Goal: Communication & Community: Share content

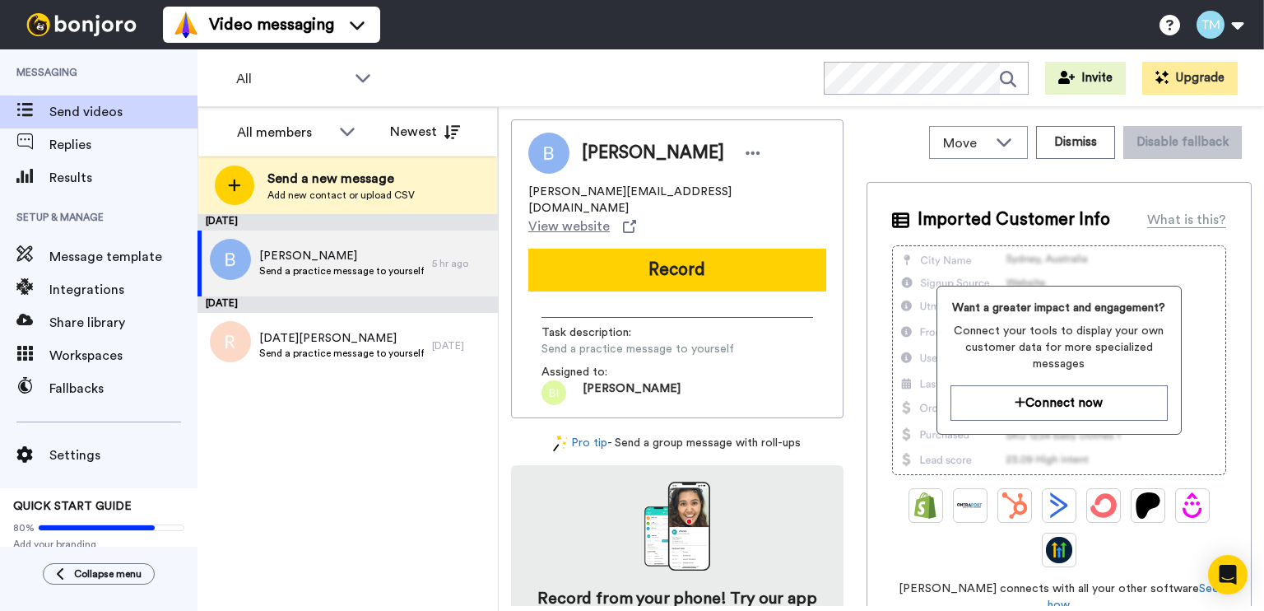
click at [418, 483] on div "August 19 Benson Send a practice message to yourself 5 hr ago July 20 Noel Doug…" at bounding box center [348, 412] width 300 height 397
click at [631, 68] on div "All WORKSPACES View all All Lead Conversion CATS - STEM 2025 Lead Conversion Ta…" at bounding box center [731, 78] width 1067 height 58
click at [323, 81] on span "All" at bounding box center [291, 79] width 110 height 20
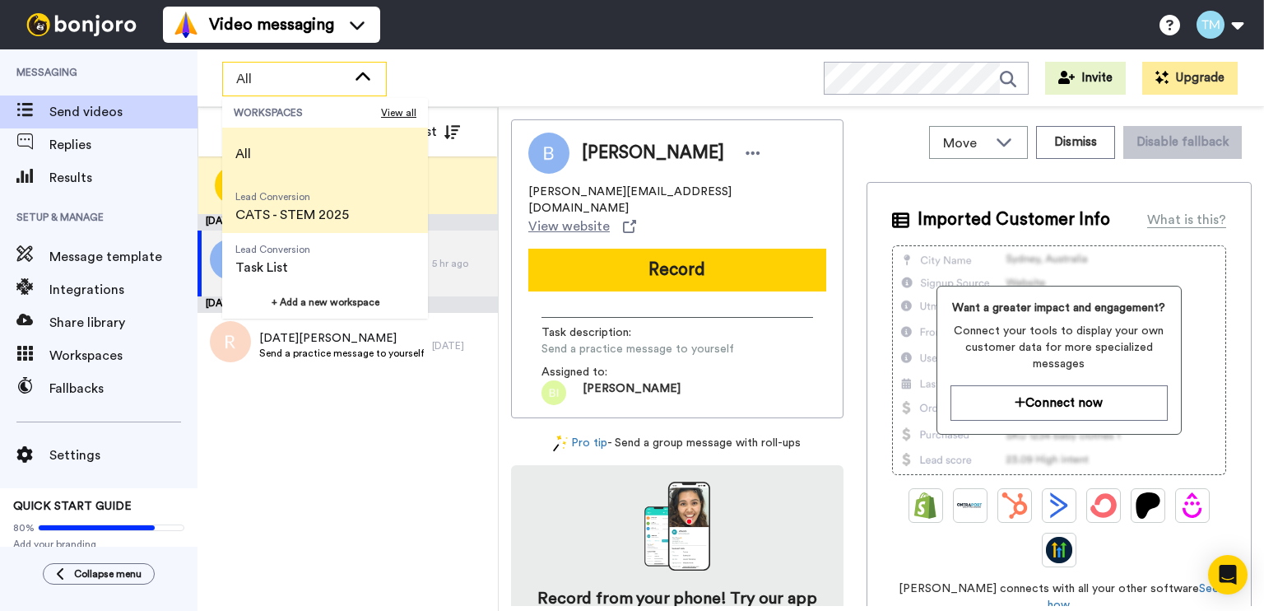
click at [313, 213] on span "CATS - STEM 2025" at bounding box center [292, 215] width 114 height 20
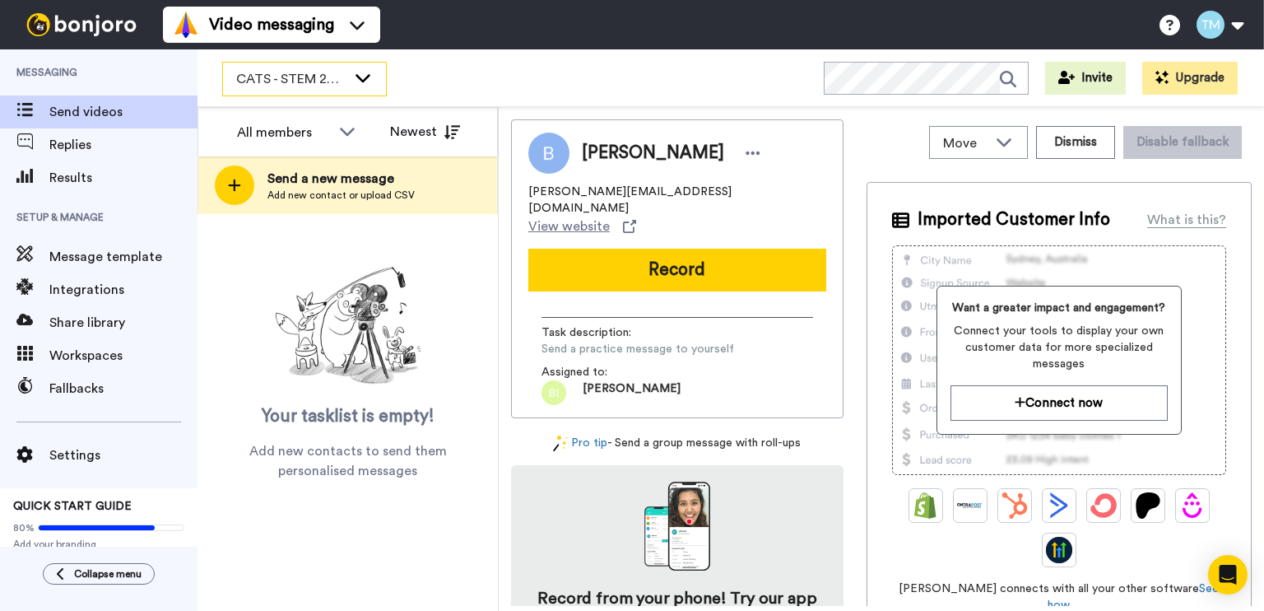
click at [289, 74] on span "CATS - STEM 2025" at bounding box center [291, 79] width 110 height 20
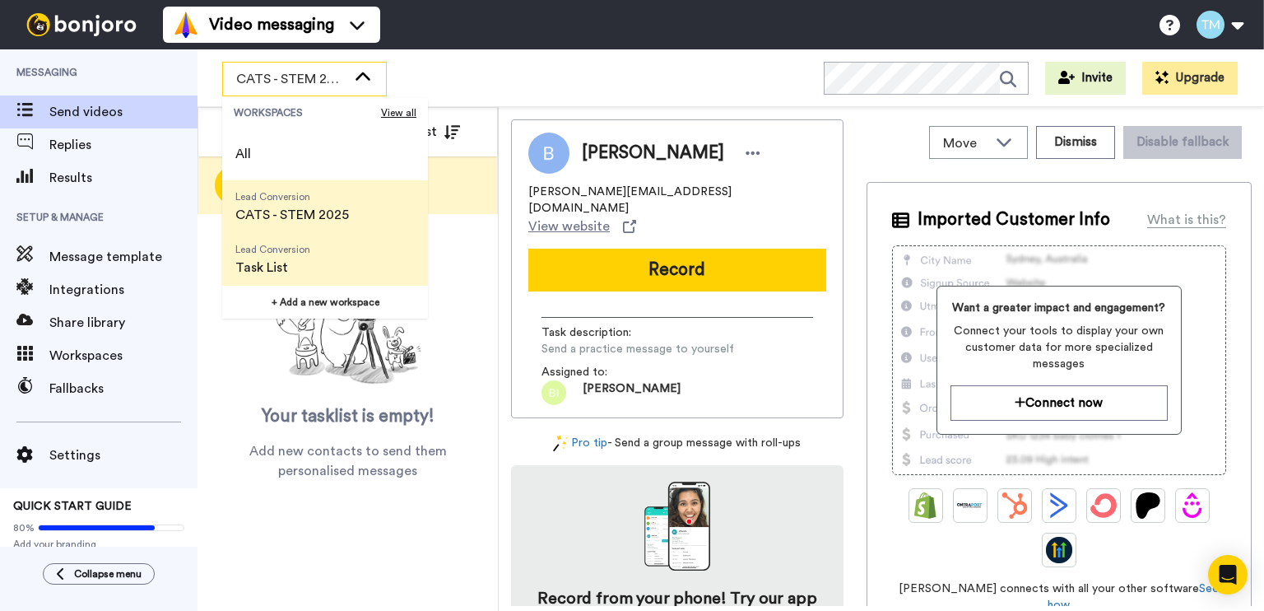
click at [298, 258] on span "Task List" at bounding box center [272, 268] width 75 height 20
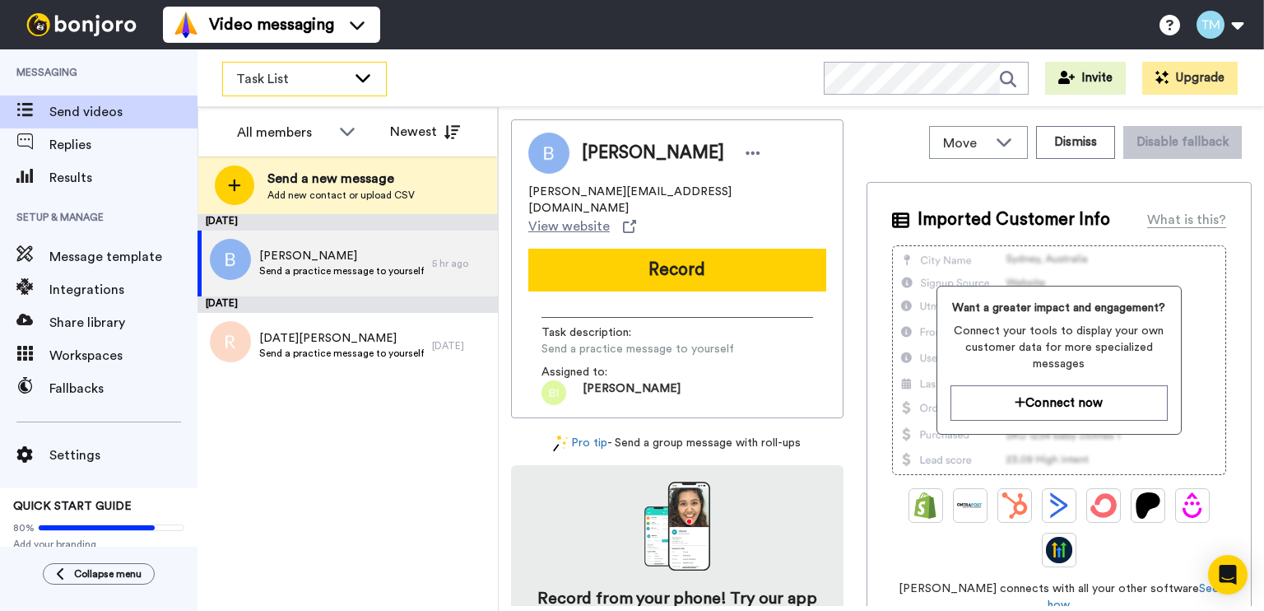
click at [328, 81] on span "Task List" at bounding box center [291, 79] width 110 height 20
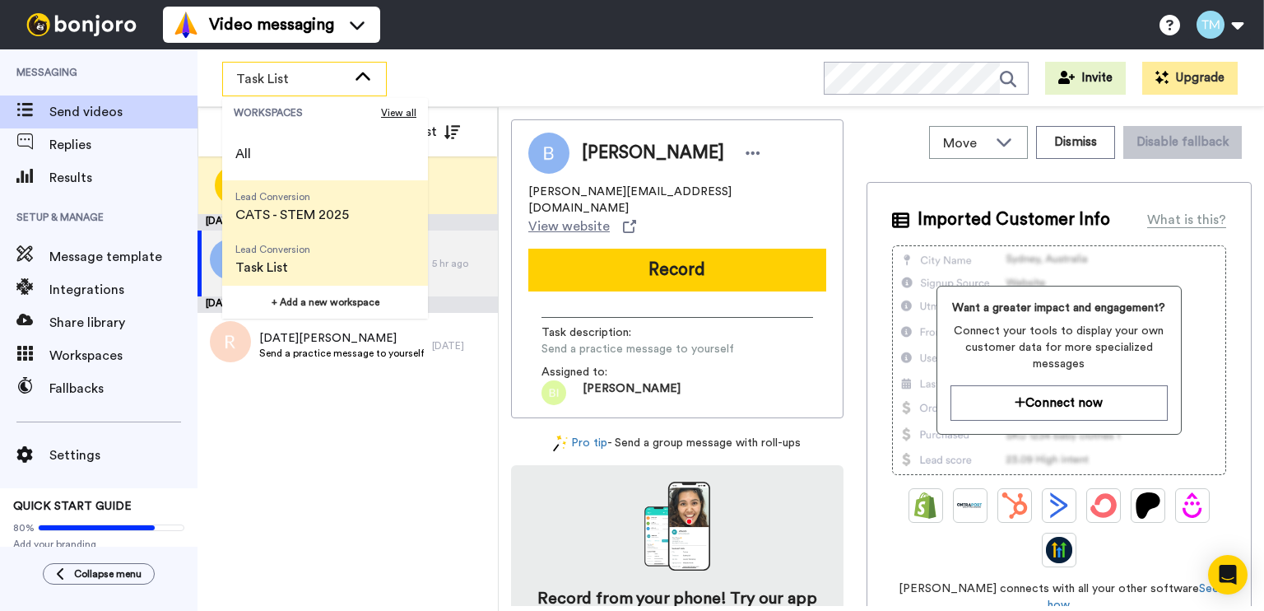
click at [336, 205] on span "CATS - STEM 2025" at bounding box center [292, 215] width 114 height 20
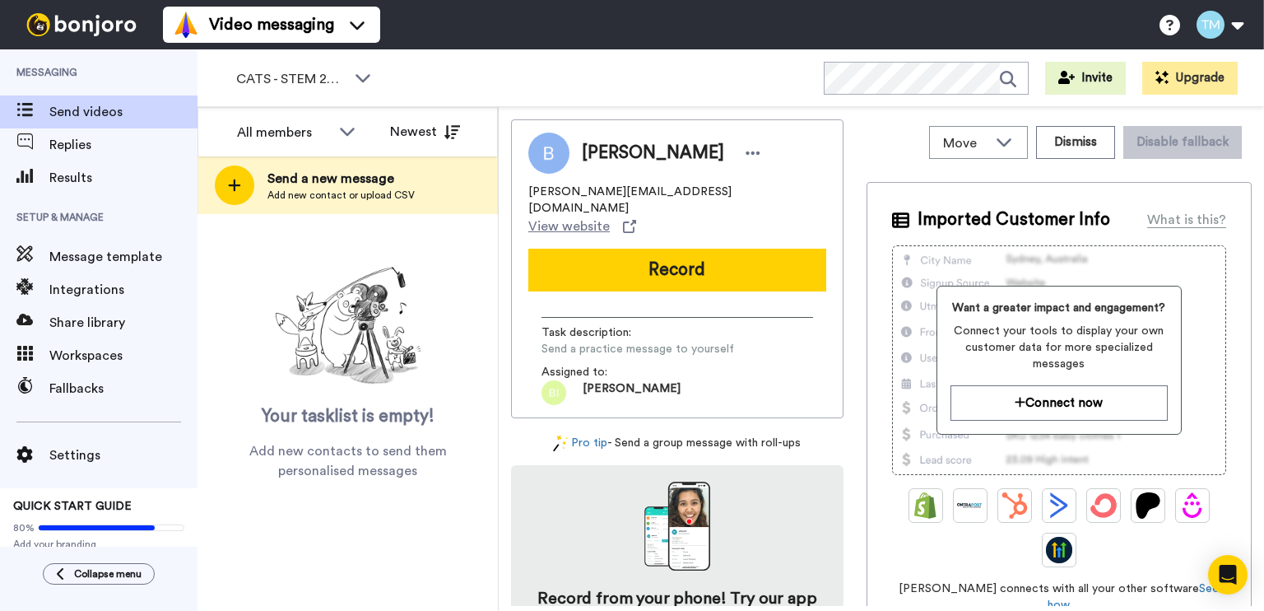
click at [631, 102] on div "CATS - STEM 2025 WORKSPACES View all All Lead Conversion CATS - STEM 2025 Lead …" at bounding box center [731, 78] width 1067 height 58
click at [631, 155] on div "Benson benson.ip@beds.ac.uk View website Record Task description : Send a pract…" at bounding box center [881, 362] width 741 height 486
click at [336, 134] on div "All members" at bounding box center [297, 132] width 146 height 33
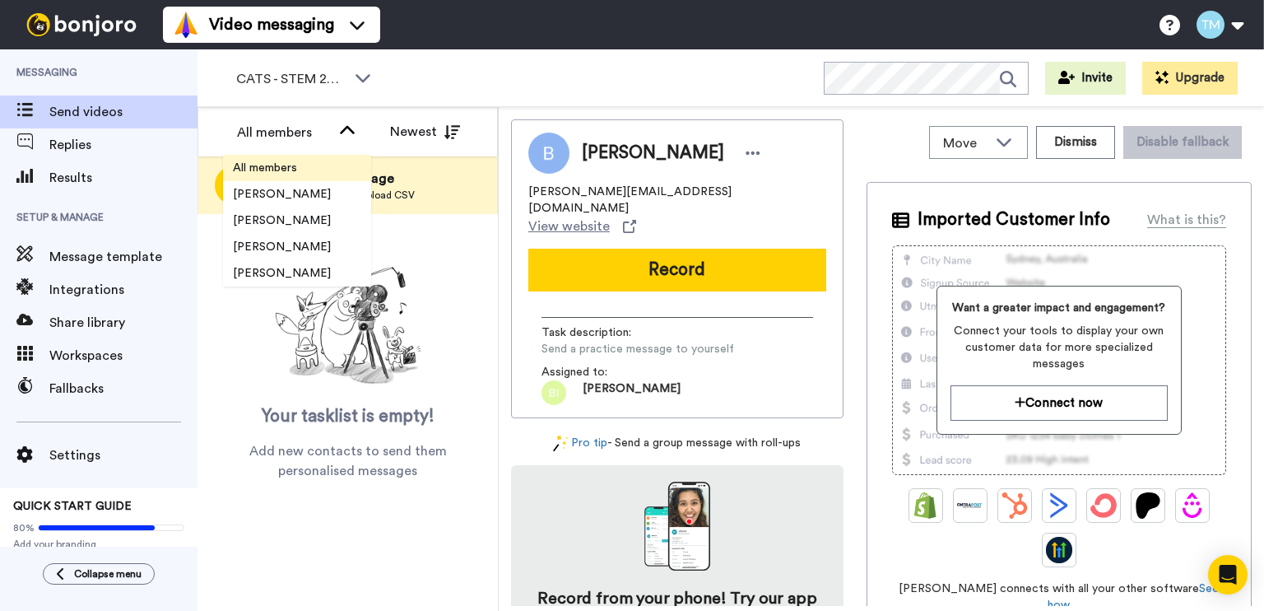
click at [284, 160] on span "All members" at bounding box center [265, 168] width 84 height 16
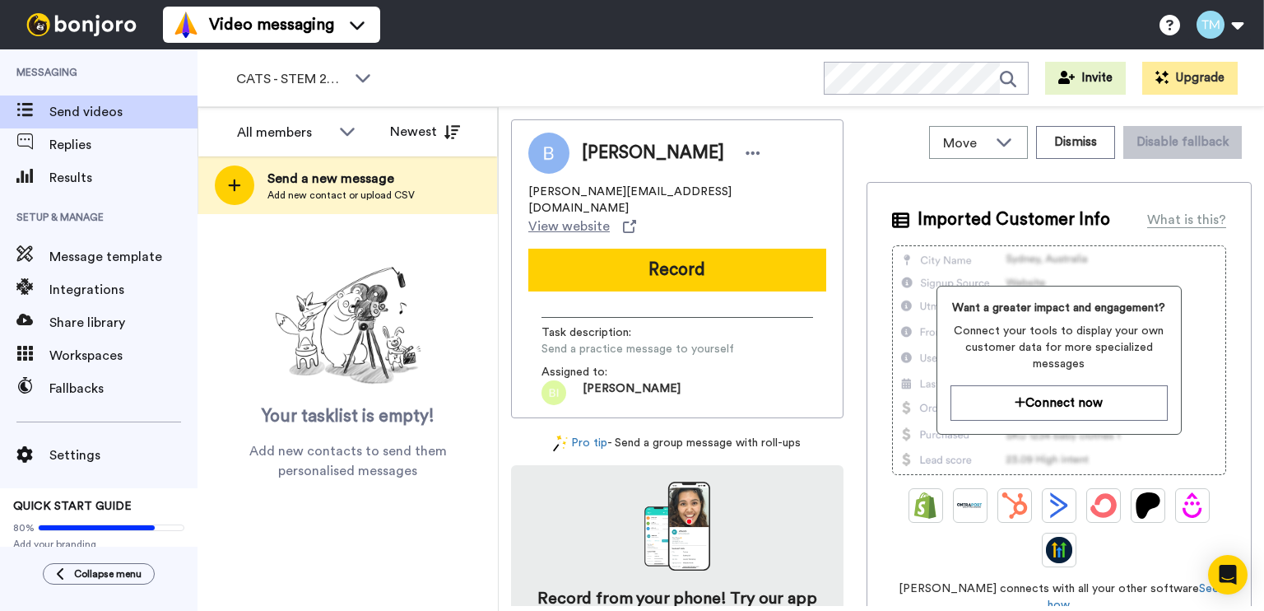
click at [487, 72] on div "CATS - STEM 2025 WORKSPACES View all All Lead Conversion CATS - STEM 2025 Lead …" at bounding box center [731, 78] width 1067 height 58
click at [121, 263] on span "Message template" at bounding box center [123, 257] width 148 height 20
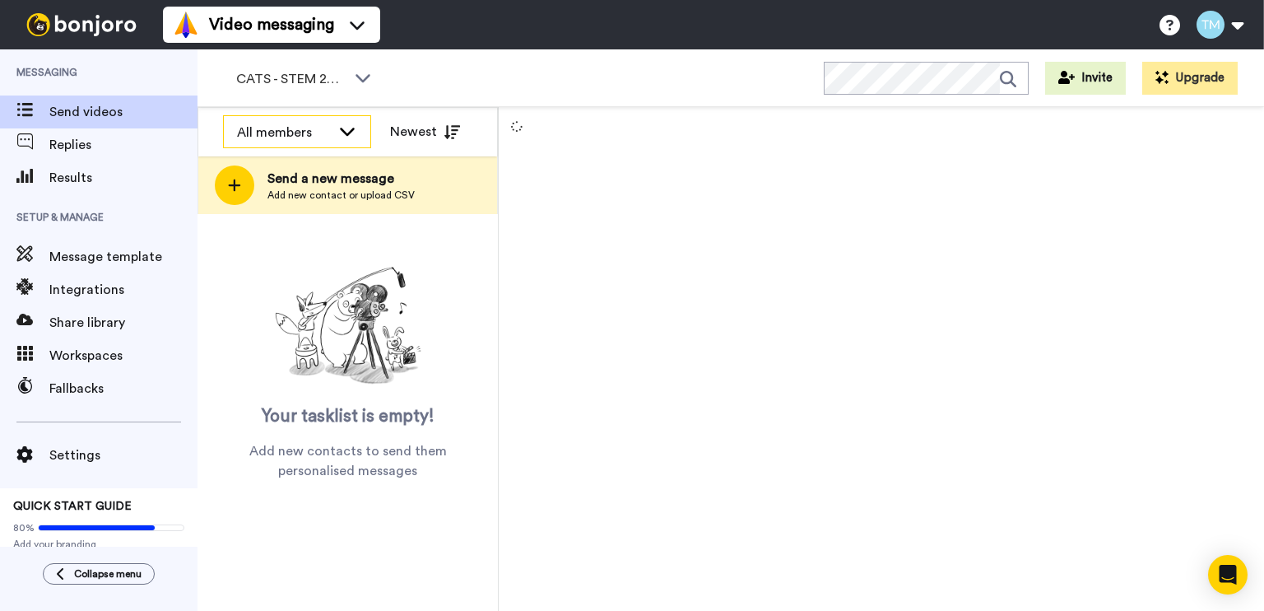
click at [326, 131] on div "All members" at bounding box center [284, 133] width 94 height 20
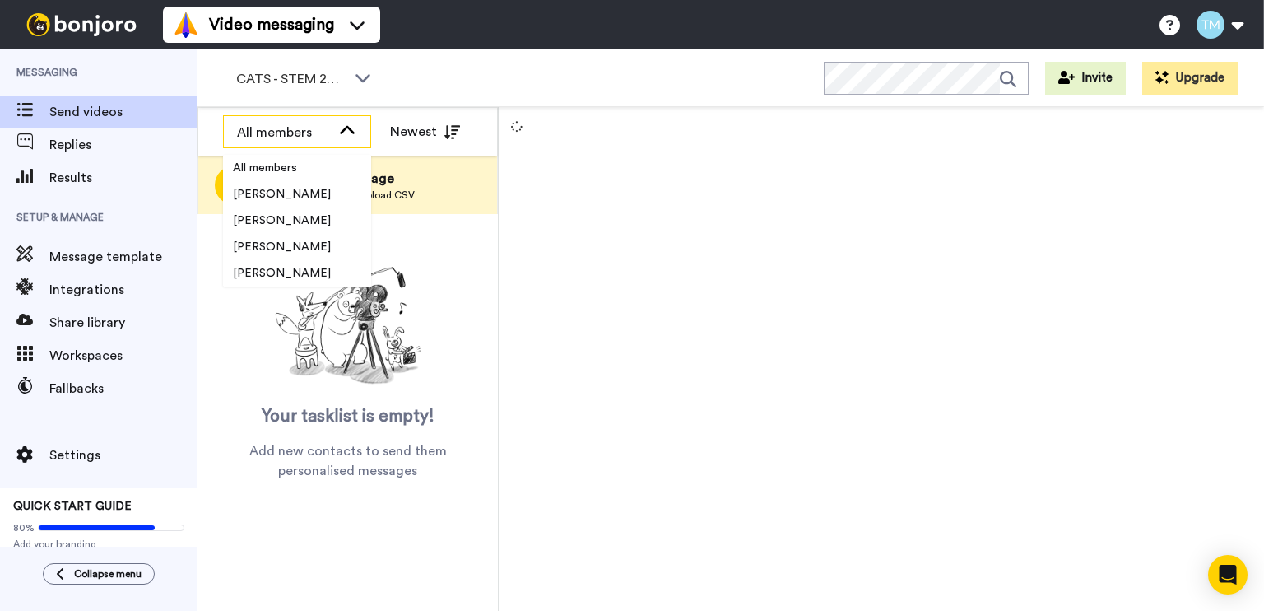
click at [326, 131] on div "All members" at bounding box center [284, 133] width 94 height 20
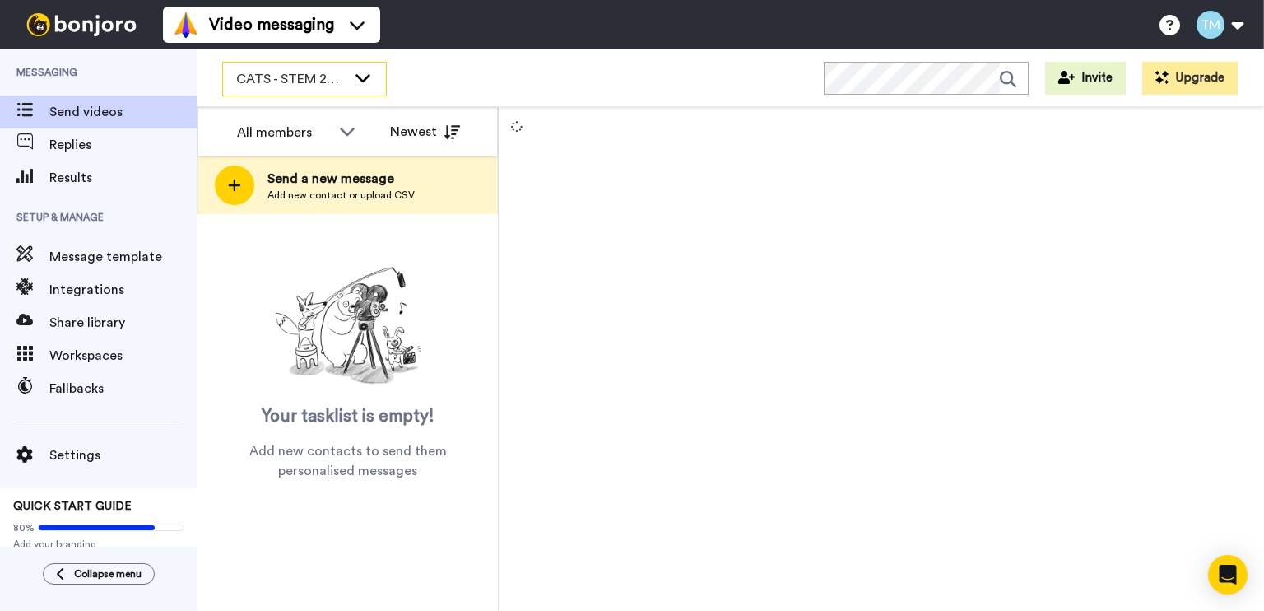
click at [313, 75] on span "CATS - STEM 2025" at bounding box center [291, 79] width 110 height 20
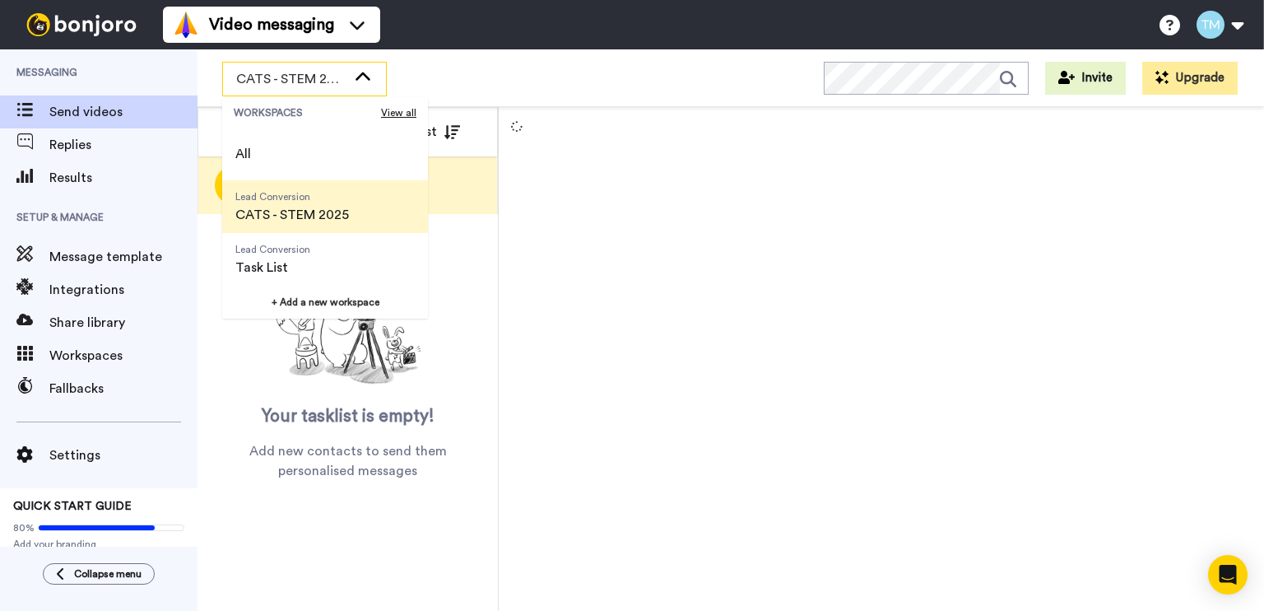
click at [313, 75] on span "CATS - STEM 2025" at bounding box center [291, 79] width 110 height 20
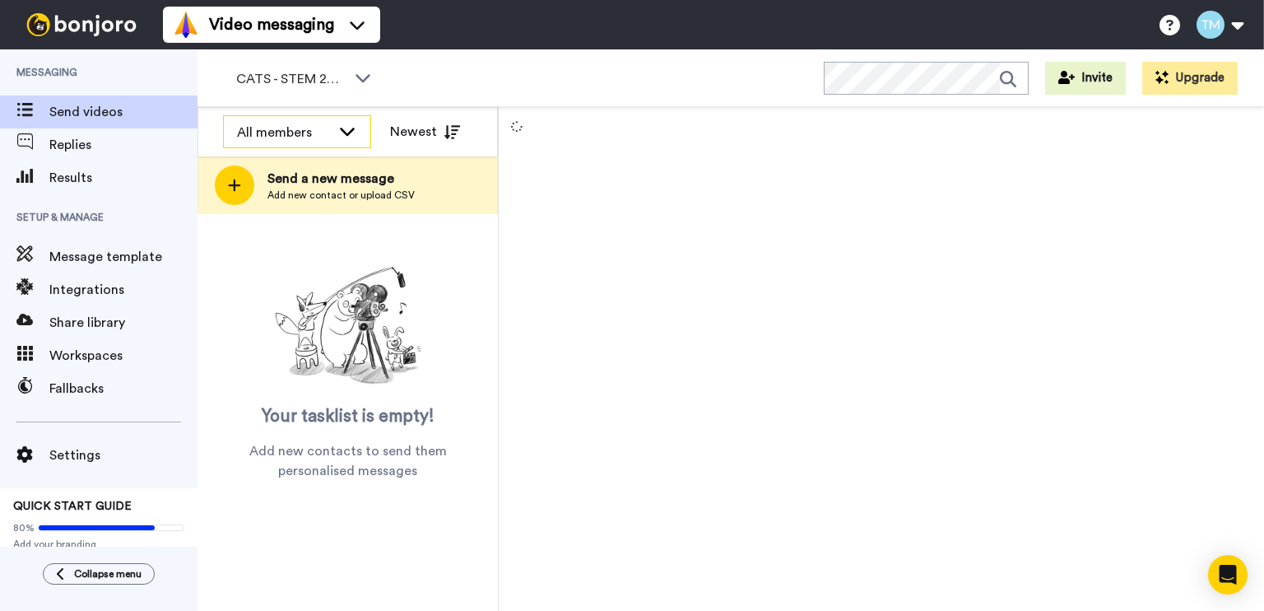
click at [306, 131] on div "All members" at bounding box center [284, 133] width 94 height 20
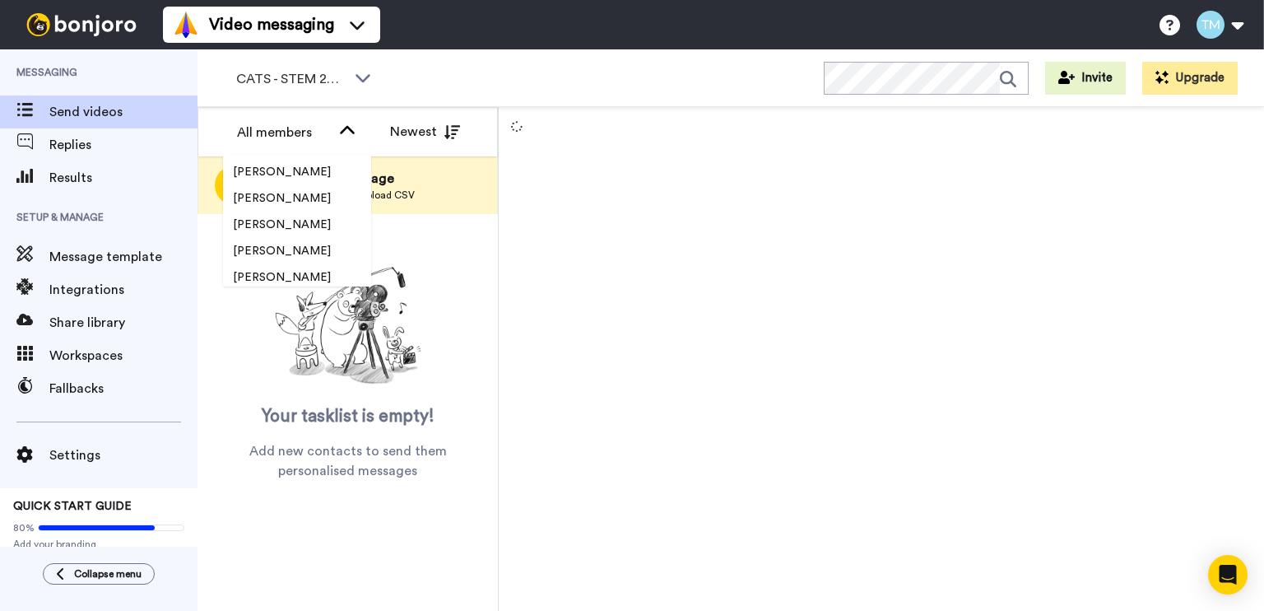
scroll to position [2528, 0]
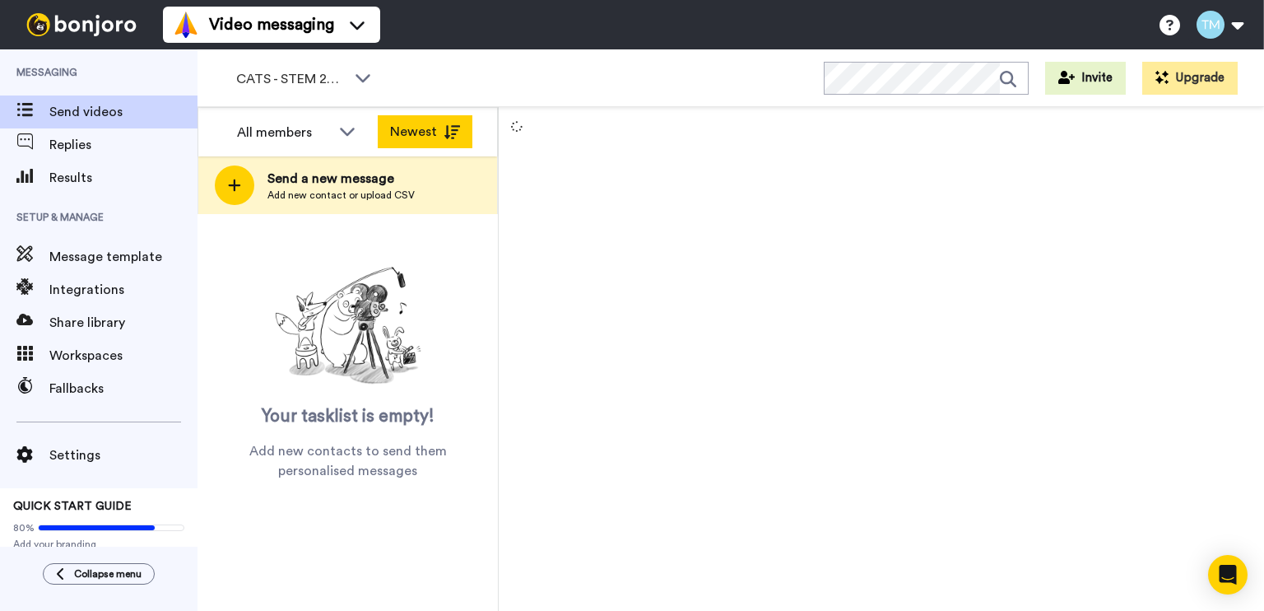
click at [422, 129] on button "Newest" at bounding box center [425, 131] width 95 height 33
click at [422, 129] on button "Oldest" at bounding box center [425, 131] width 95 height 33
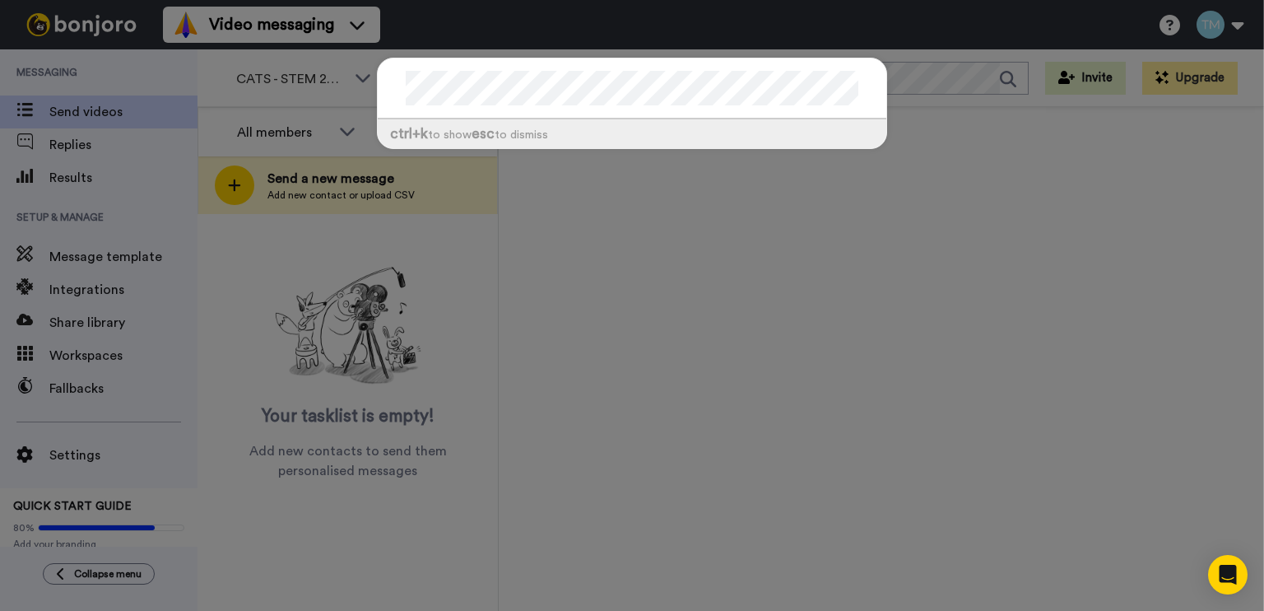
click at [783, 249] on div "ctrl +k to show esc to dismiss" at bounding box center [632, 305] width 1264 height 611
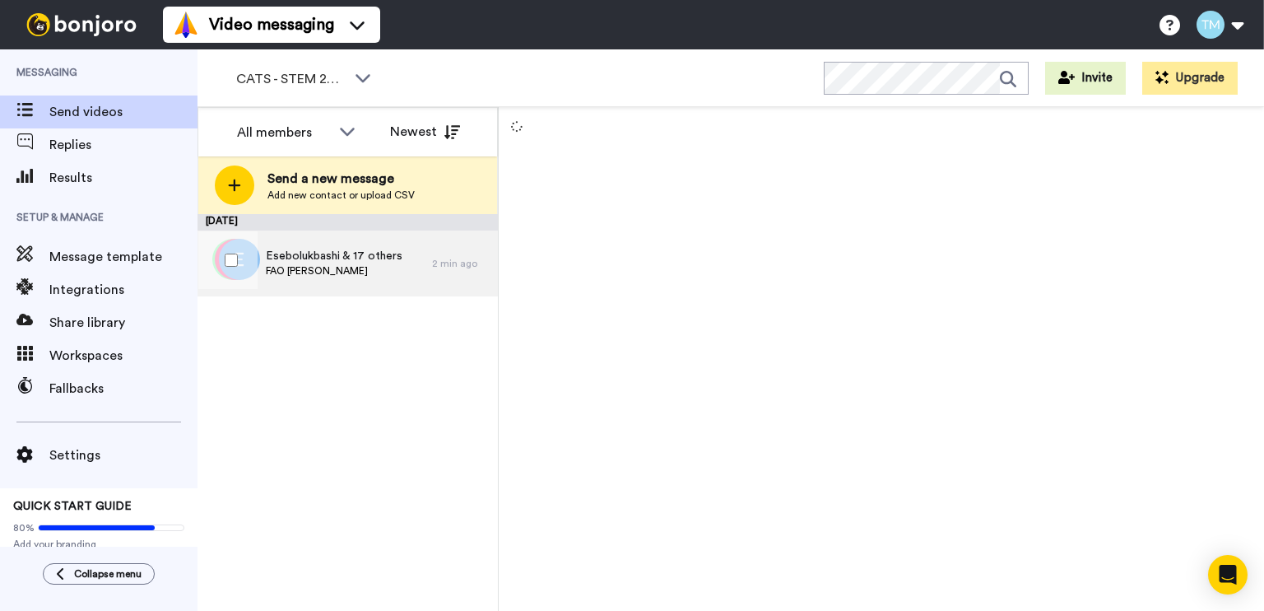
click at [348, 256] on span "Esebolukbashi & 17 others" at bounding box center [334, 256] width 137 height 16
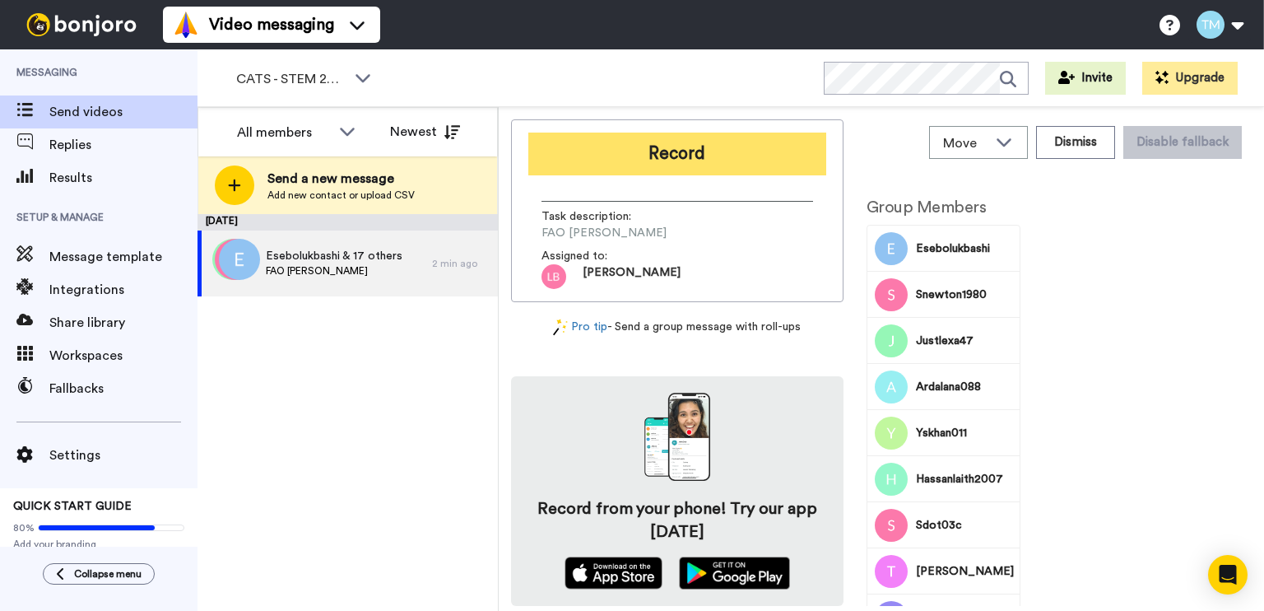
click at [681, 151] on button "Record" at bounding box center [677, 154] width 298 height 43
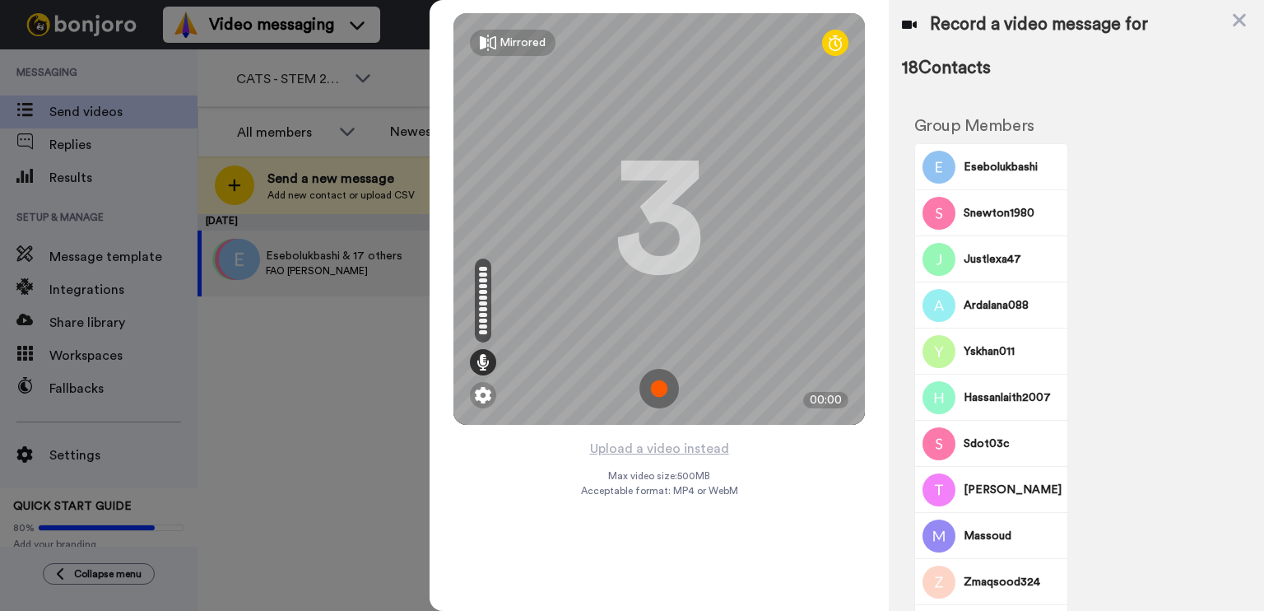
scroll to position [482, 0]
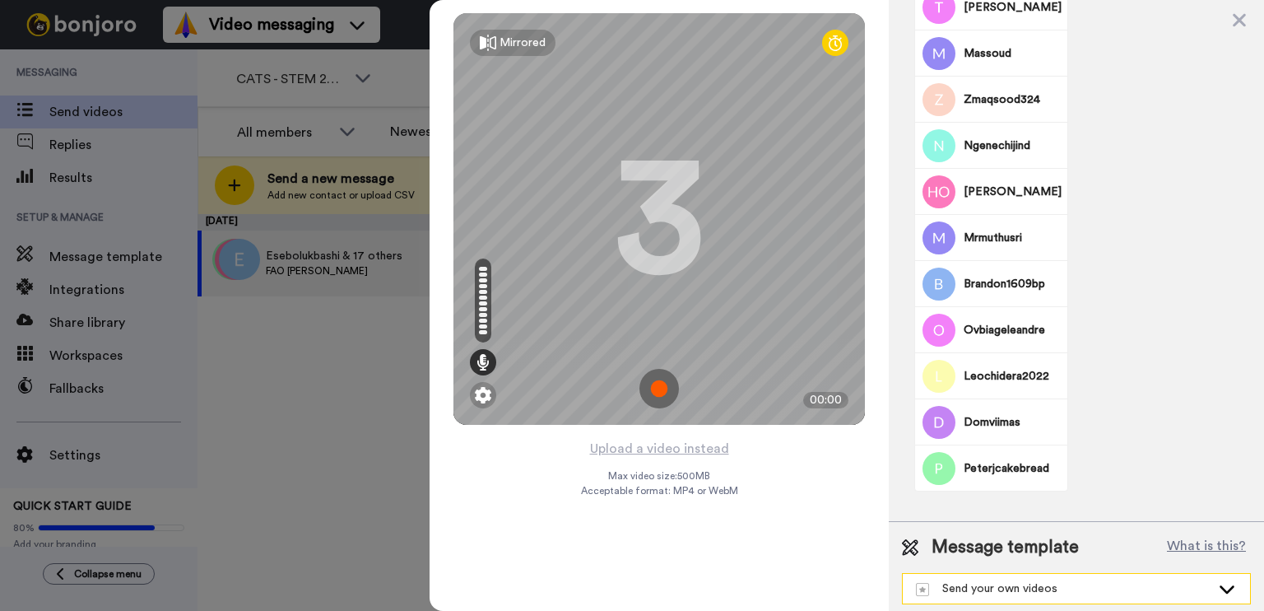
click at [1114, 583] on div "Send your own videos" at bounding box center [1063, 588] width 295 height 16
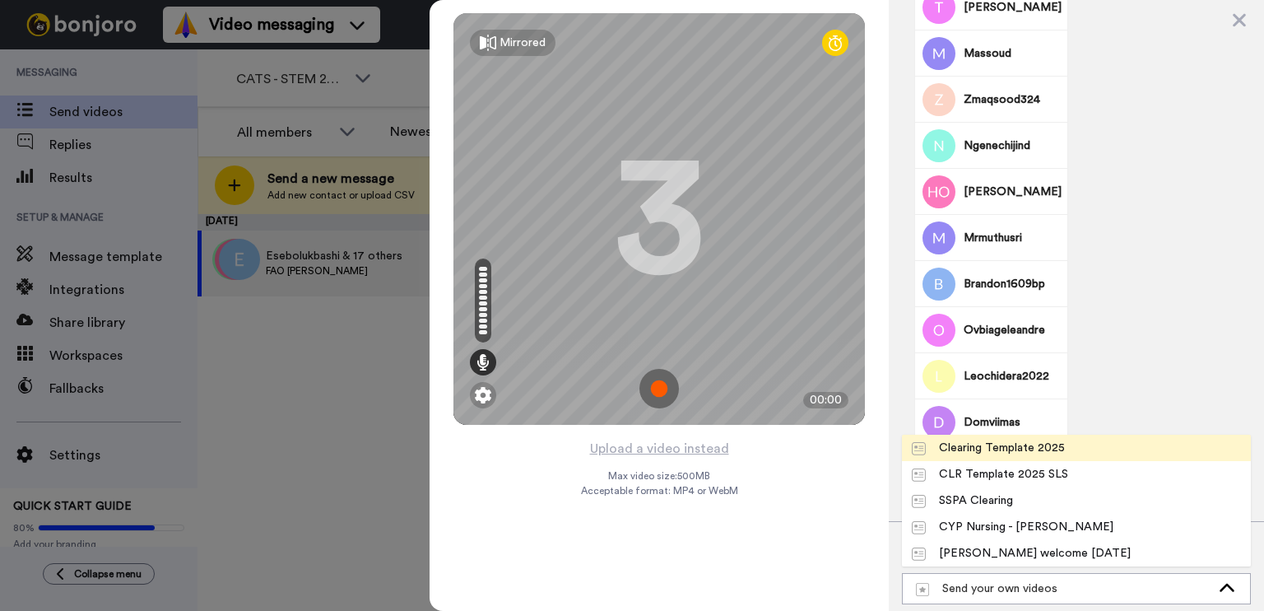
click at [1098, 450] on li "Clearing Template 2025" at bounding box center [1076, 448] width 349 height 26
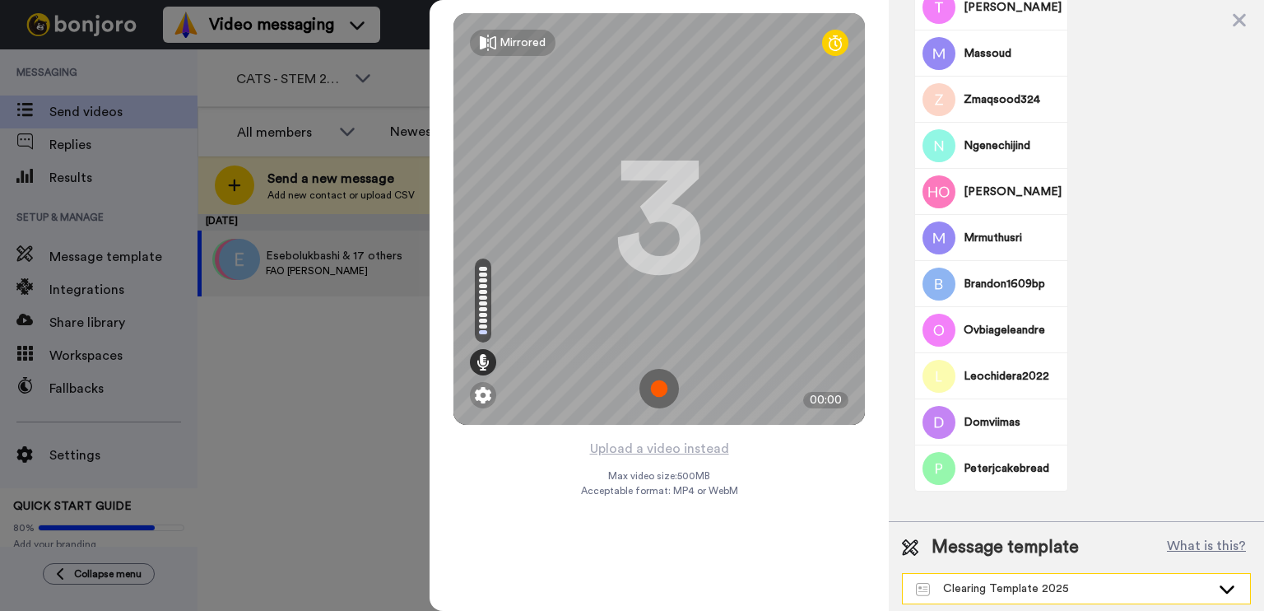
click at [1139, 587] on div "Clearing Template 2025" at bounding box center [1063, 588] width 295 height 16
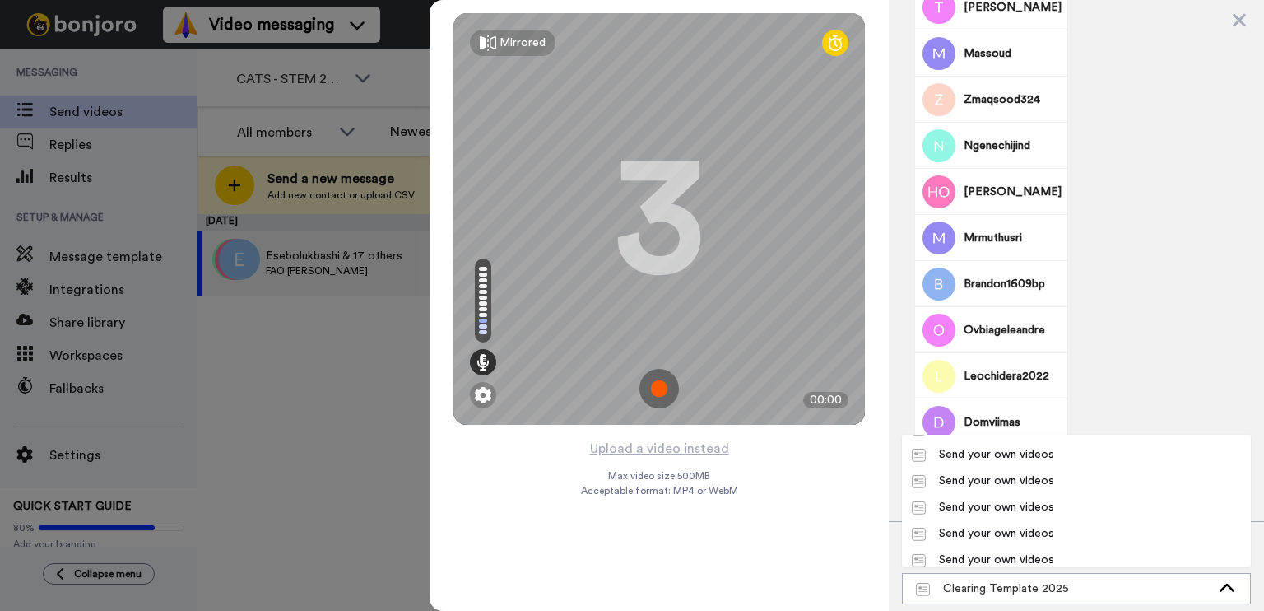
scroll to position [500, 0]
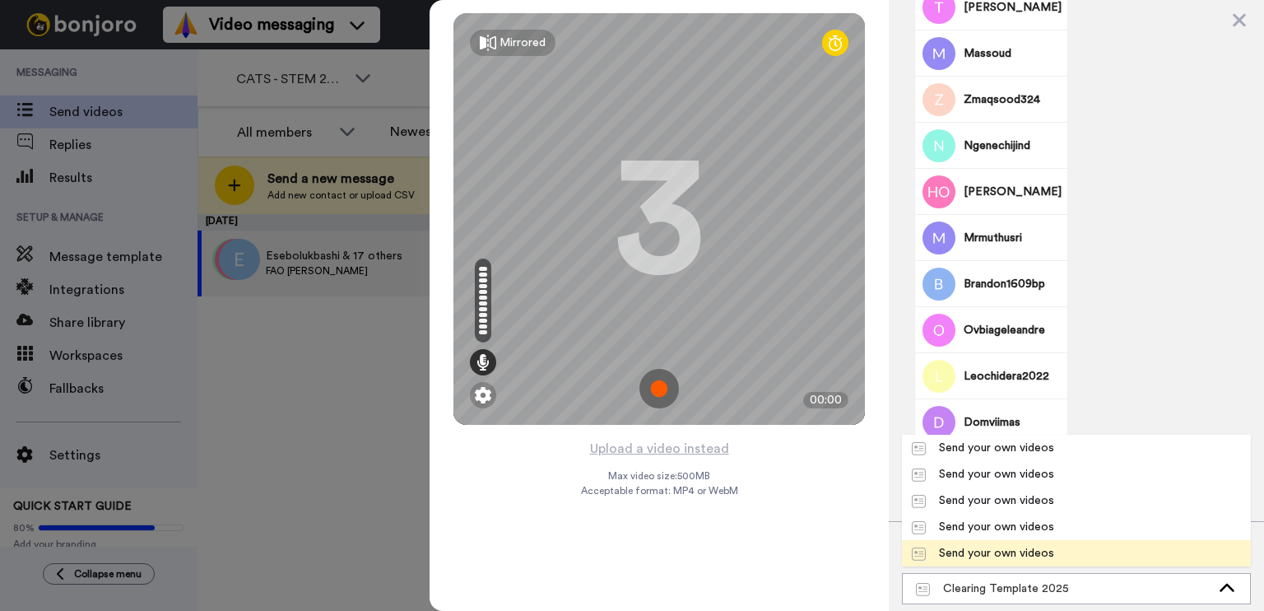
click at [1075, 540] on li "Send your own videos" at bounding box center [1076, 553] width 349 height 26
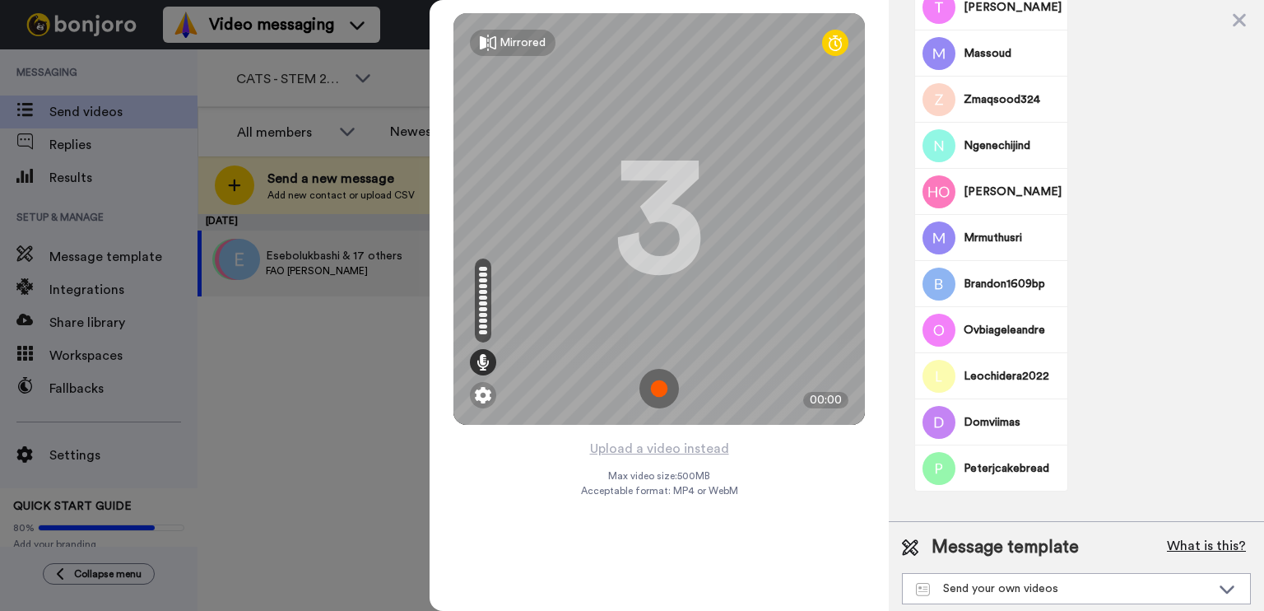
click at [1193, 535] on button "What is this?" at bounding box center [1206, 547] width 89 height 25
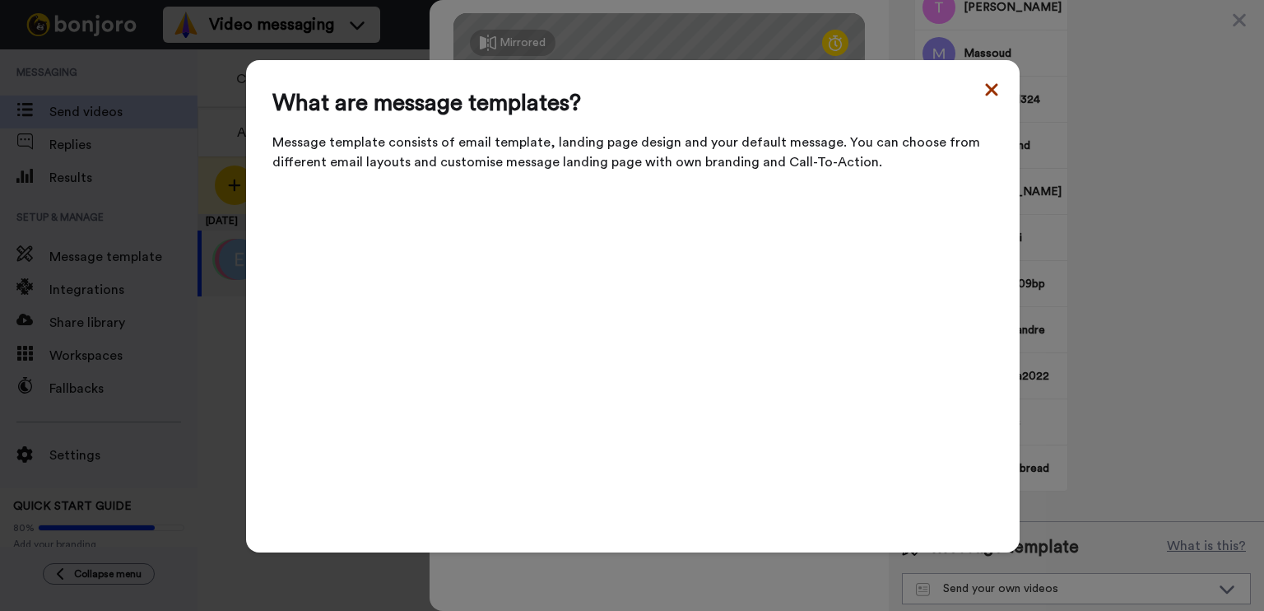
click at [984, 94] on icon at bounding box center [992, 90] width 16 height 20
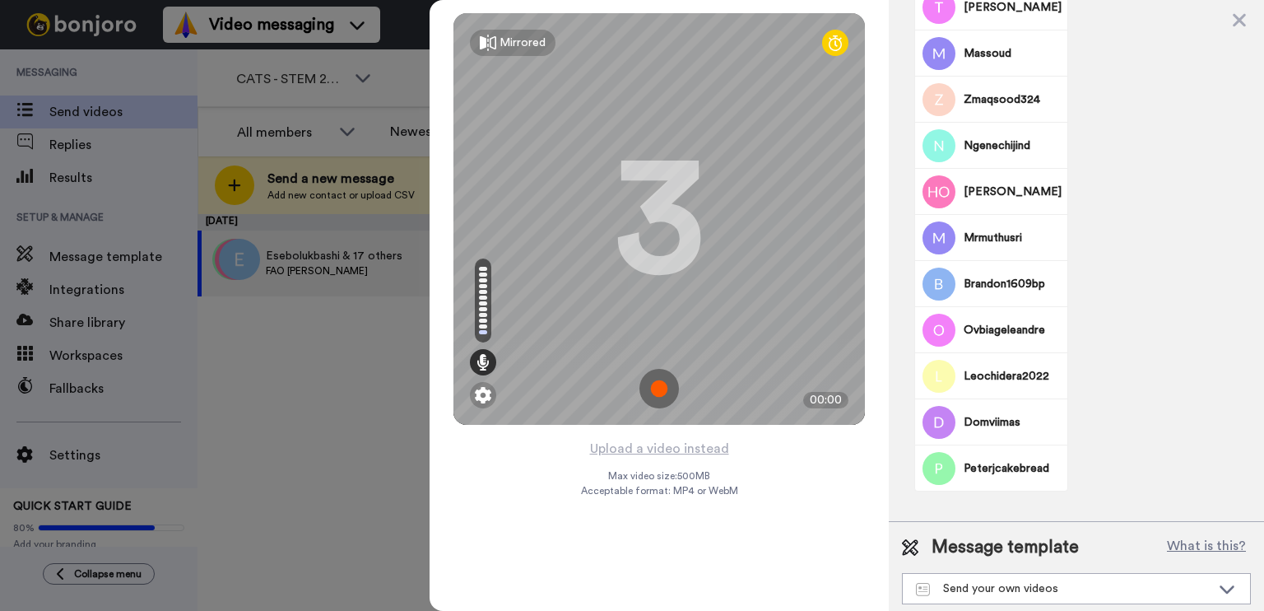
click at [1179, 295] on div "Record a video message for 18 Contacts Group Members Esebolukbashi Snewton1980 …" at bounding box center [1076, 19] width 375 height 1003
click at [663, 384] on img at bounding box center [659, 389] width 40 height 40
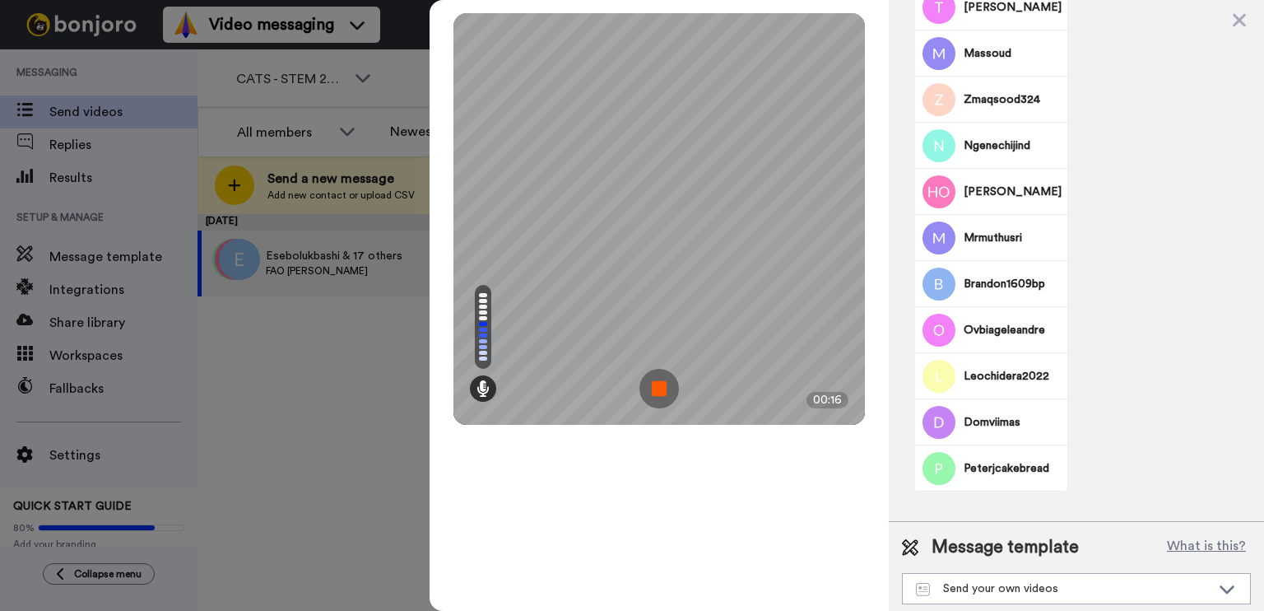
click at [668, 388] on img at bounding box center [659, 389] width 40 height 40
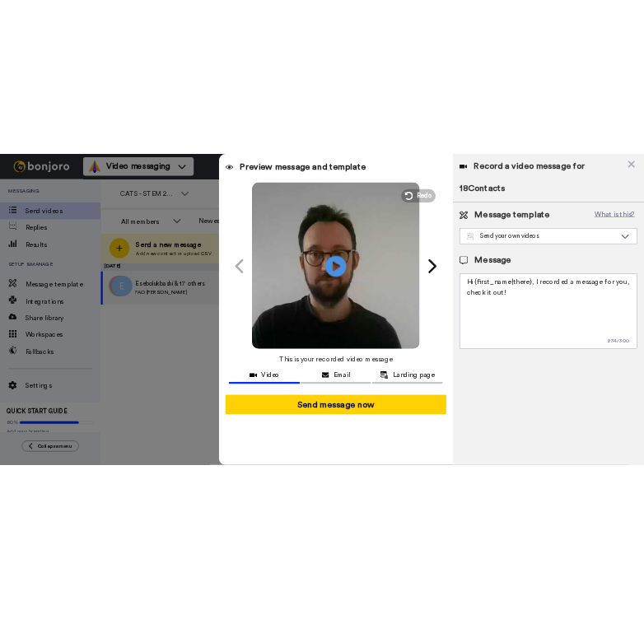
scroll to position [0, 0]
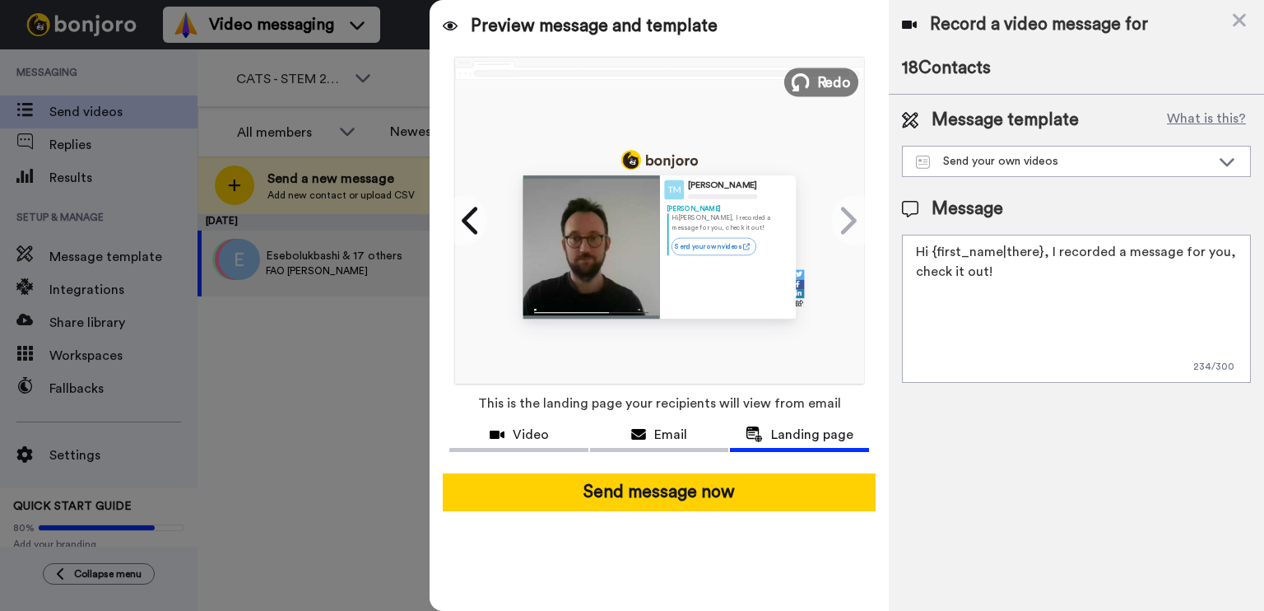
click at [830, 77] on span "Redo" at bounding box center [834, 81] width 35 height 21
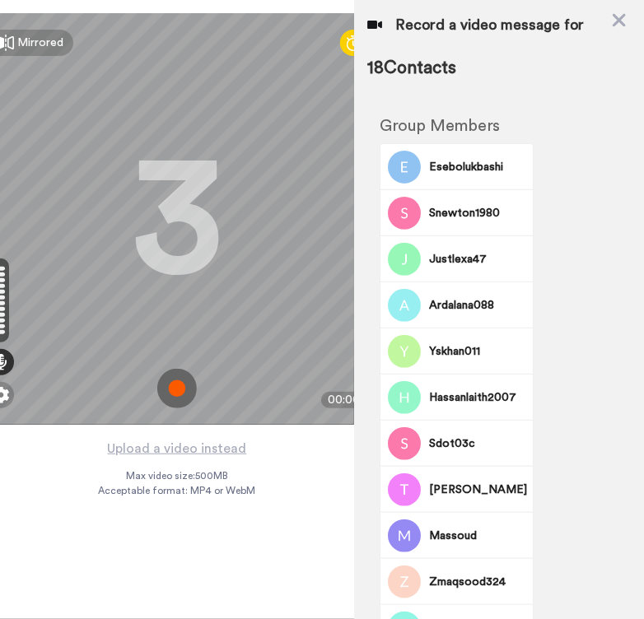
click at [170, 384] on img at bounding box center [177, 389] width 40 height 40
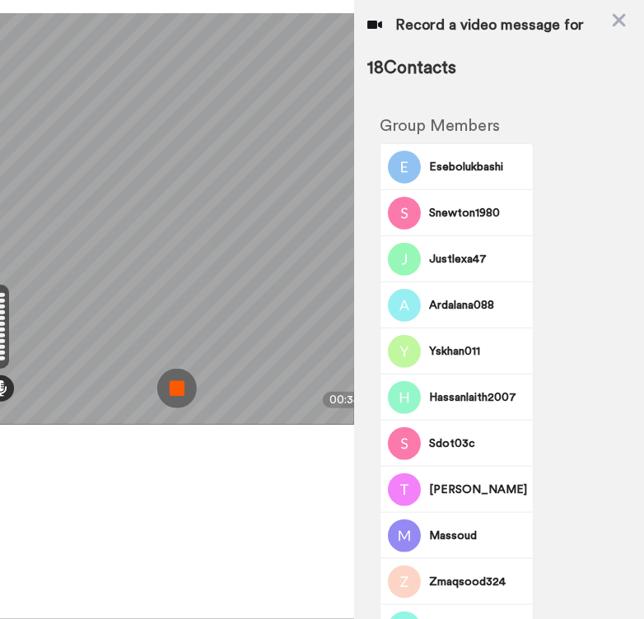
click at [167, 384] on img at bounding box center [177, 389] width 40 height 40
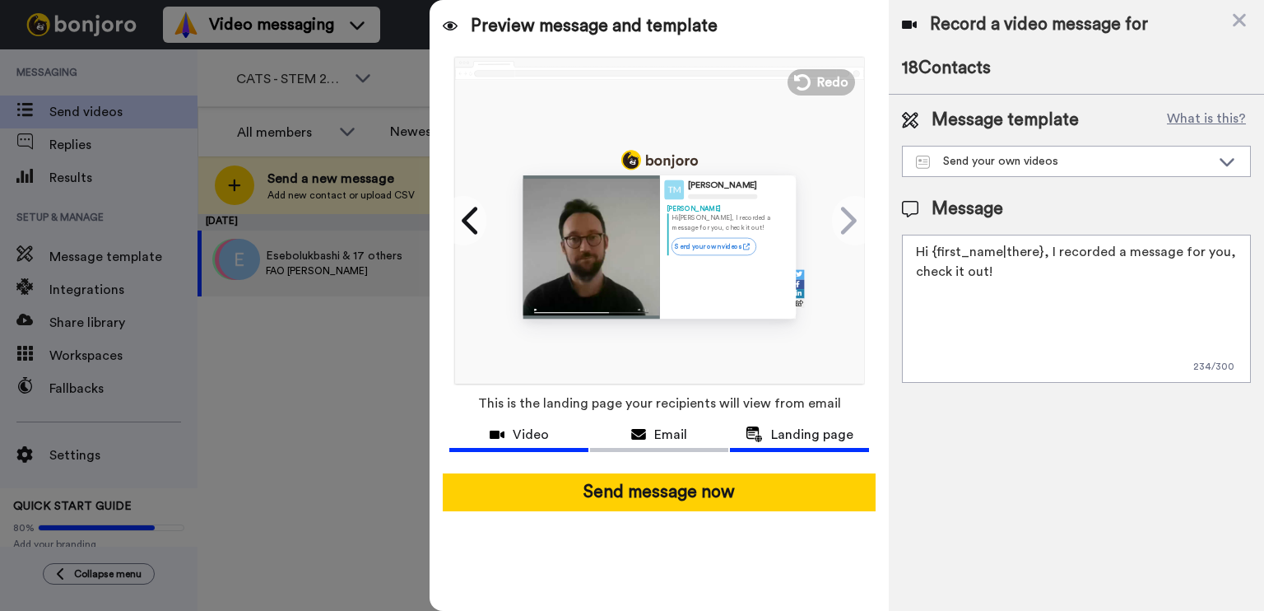
click at [517, 444] on span "Video" at bounding box center [531, 435] width 36 height 20
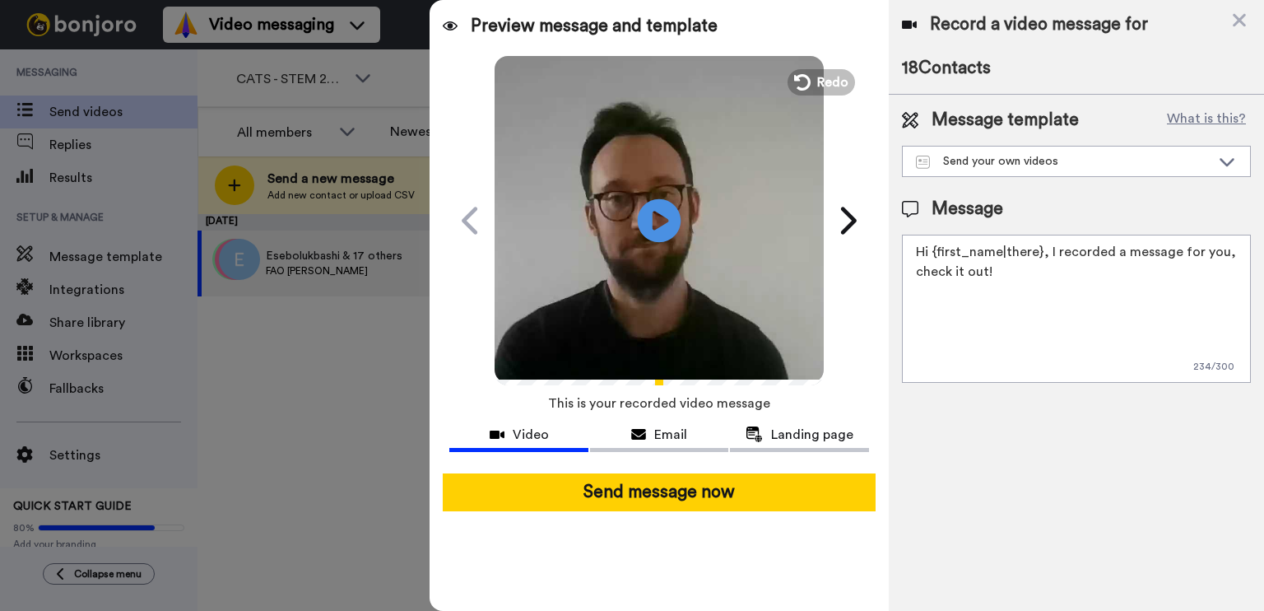
click at [663, 220] on icon "Play/Pause" at bounding box center [660, 220] width 44 height 78
click at [825, 81] on span "Redo" at bounding box center [834, 81] width 35 height 21
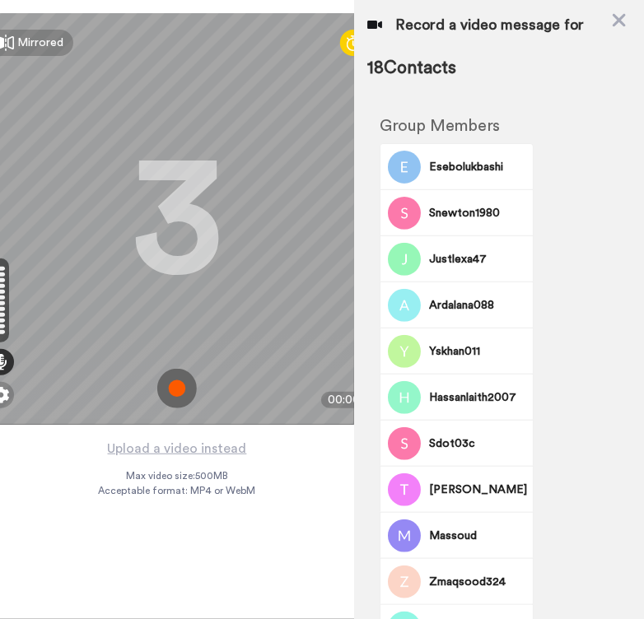
click at [187, 388] on img at bounding box center [177, 389] width 40 height 40
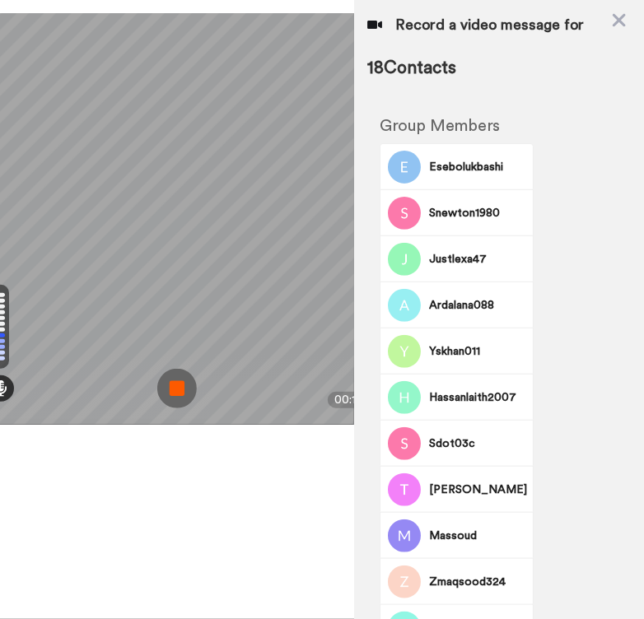
click at [191, 378] on img at bounding box center [177, 389] width 40 height 40
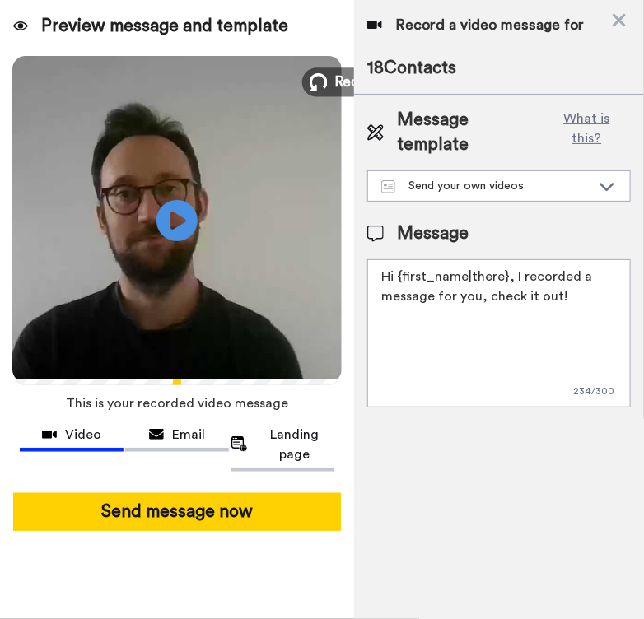
click at [328, 77] on button "Redo" at bounding box center [339, 81] width 74 height 29
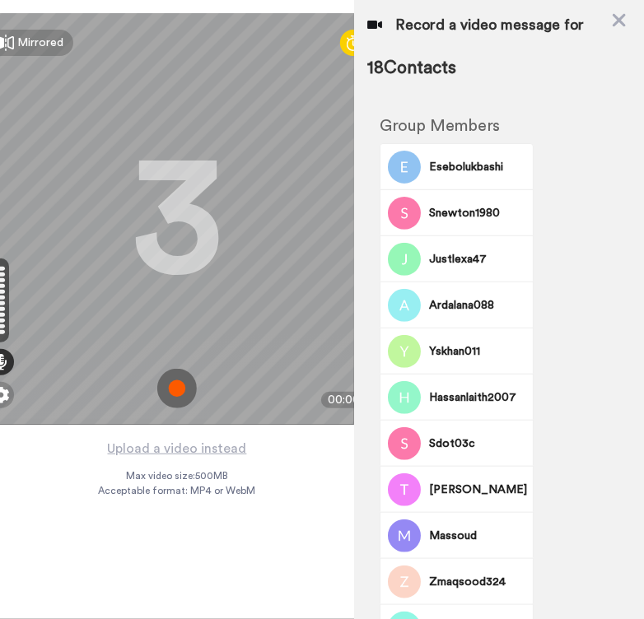
click at [182, 388] on img at bounding box center [177, 389] width 40 height 40
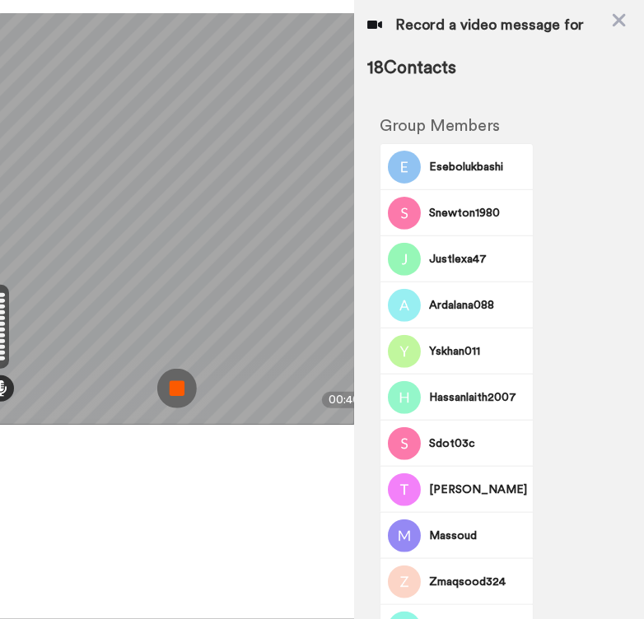
click at [171, 384] on img at bounding box center [177, 389] width 40 height 40
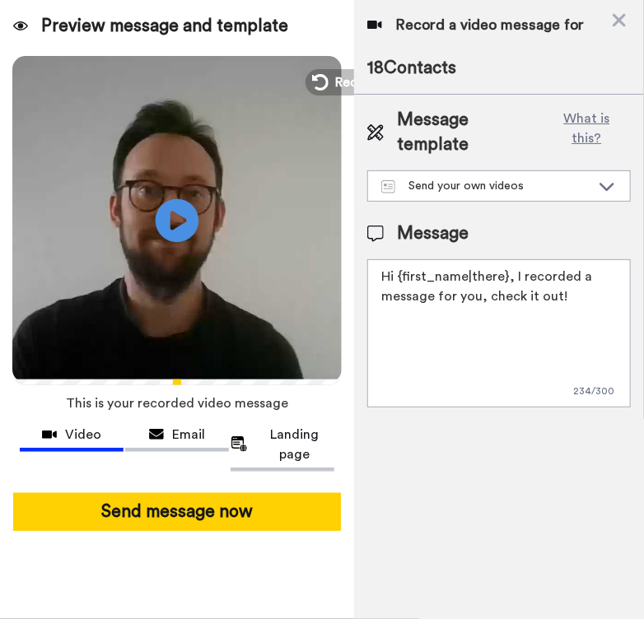
click at [182, 220] on icon "Play/Pause" at bounding box center [178, 220] width 44 height 78
click at [540, 311] on textarea "Hi {first_name|there}, I recorded a message for you, check it out!" at bounding box center [498, 333] width 263 height 148
click at [588, 281] on textarea "Hi {first_name|there}, I recorded a message for you, check it out!" at bounding box center [498, 333] width 263 height 148
drag, startPoint x: 599, startPoint y: 282, endPoint x: 504, endPoint y: 243, distance: 103.3
click at [504, 259] on textarea "Hi {first_name|there}, I recorded a message for you, check it out!" at bounding box center [498, 333] width 263 height 148
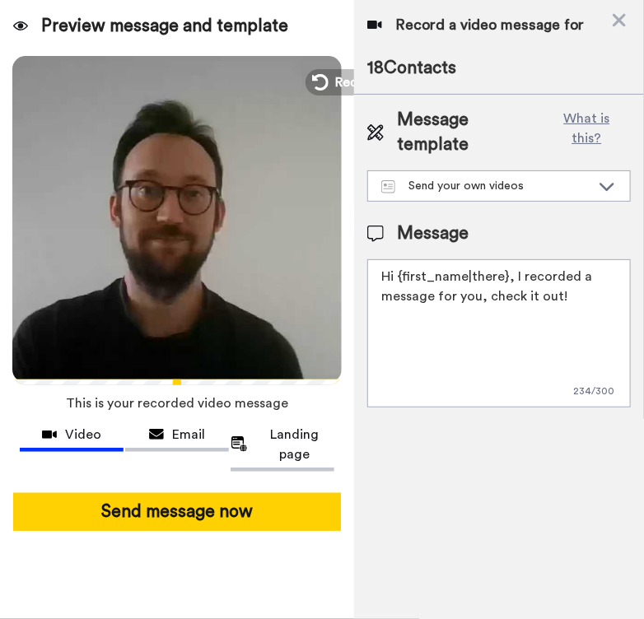
click at [520, 260] on textarea "Hi {first_name|there}, I recorded a message for you, check it out!" at bounding box center [498, 333] width 263 height 148
drag, startPoint x: 579, startPoint y: 276, endPoint x: 510, endPoint y: 251, distance: 73.4
click at [510, 259] on textarea "Hi {first_name|there}, I recorded a message for you, check it out!" at bounding box center [498, 333] width 263 height 148
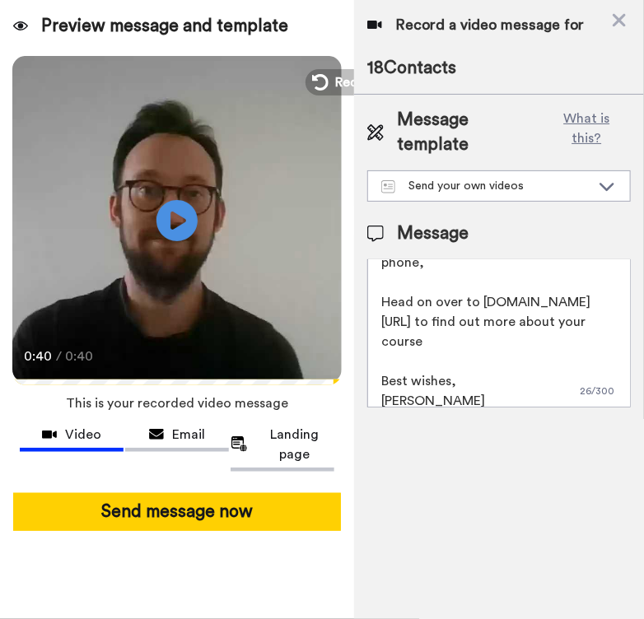
scroll to position [133, 0]
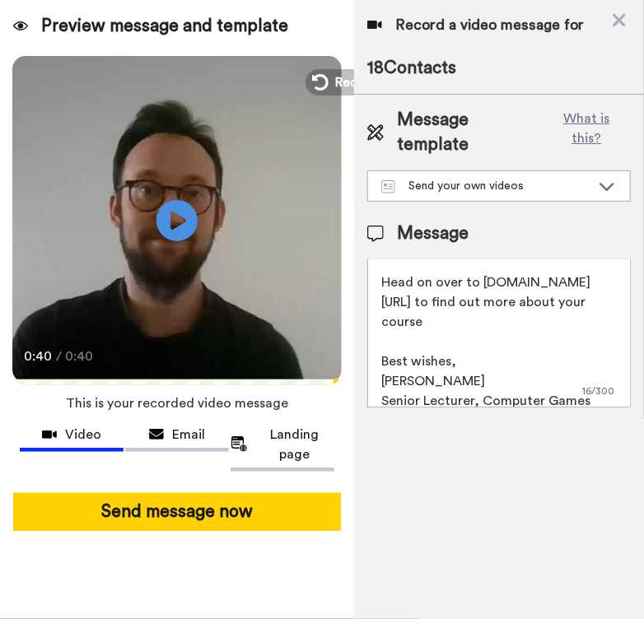
click at [387, 370] on textarea "Hi {first_name|there}, Congratulations on your offer to study at the University…" at bounding box center [498, 333] width 263 height 148
click at [501, 367] on textarea "Hi {first_name|there}, Congratulations on your offer to study at the University…" at bounding box center [498, 333] width 263 height 148
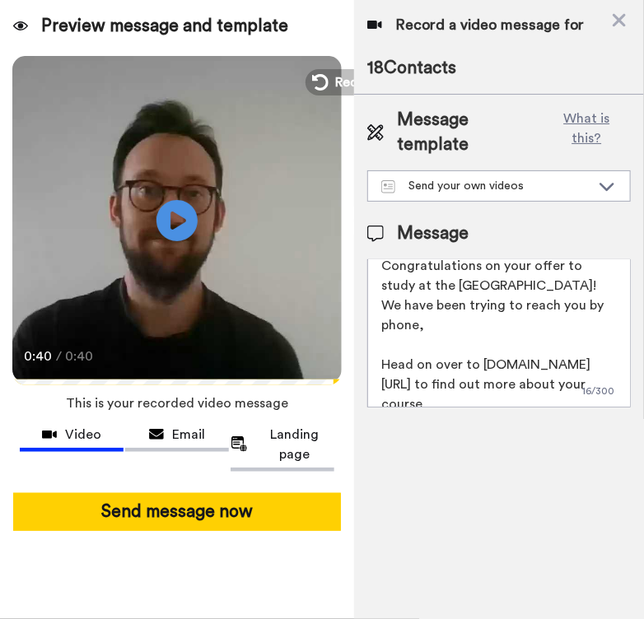
click at [530, 294] on textarea "Hi {first_name|there}, Congratulations on your offer to study at the University…" at bounding box center [498, 333] width 263 height 148
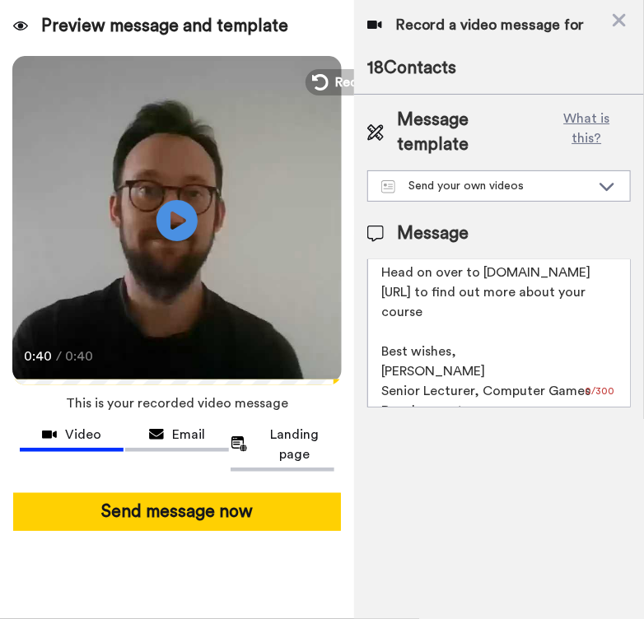
drag, startPoint x: 537, startPoint y: 332, endPoint x: 495, endPoint y: 366, distance: 55.0
click at [495, 366] on textarea "Hi {first_name|there}, Congratulations on your offer to study at the University…" at bounding box center [498, 333] width 263 height 148
drag, startPoint x: 488, startPoint y: 365, endPoint x: 471, endPoint y: 350, distance: 22.8
click at [471, 350] on textarea "Hi {first_name|there}, Congratulations on your offer to study at the University…" at bounding box center [498, 333] width 263 height 148
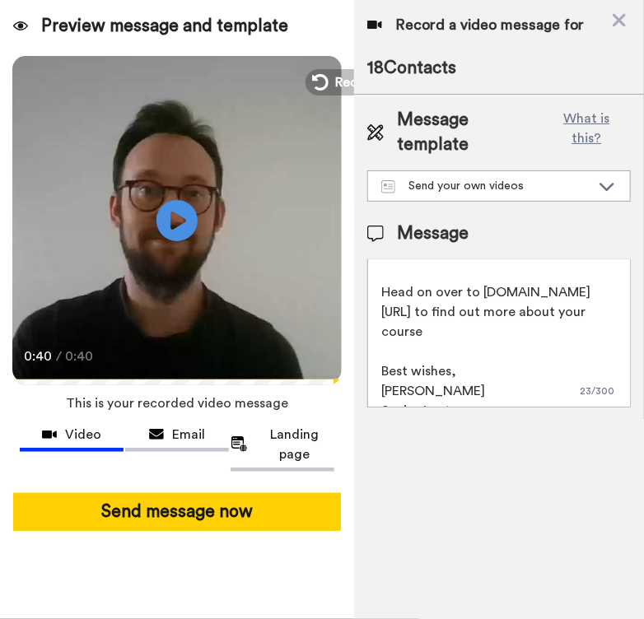
scroll to position [40, 0]
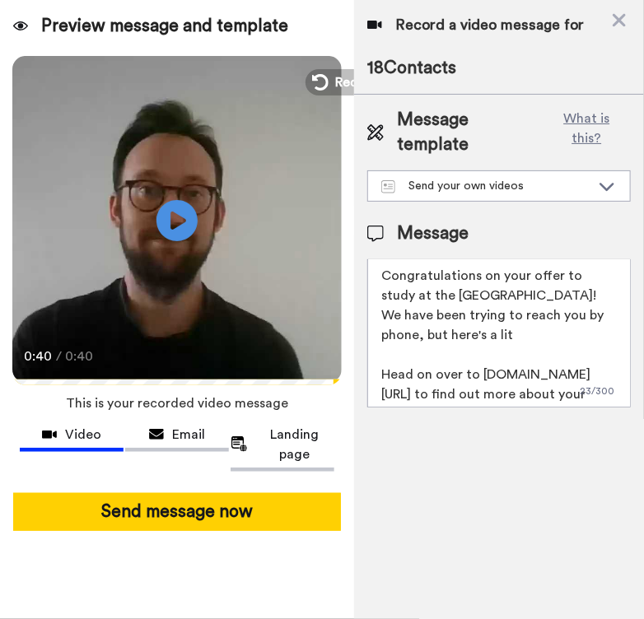
click at [594, 313] on textarea "Hi {first_name|there}, Congratulations on your offer to study at the University…" at bounding box center [498, 333] width 263 height 148
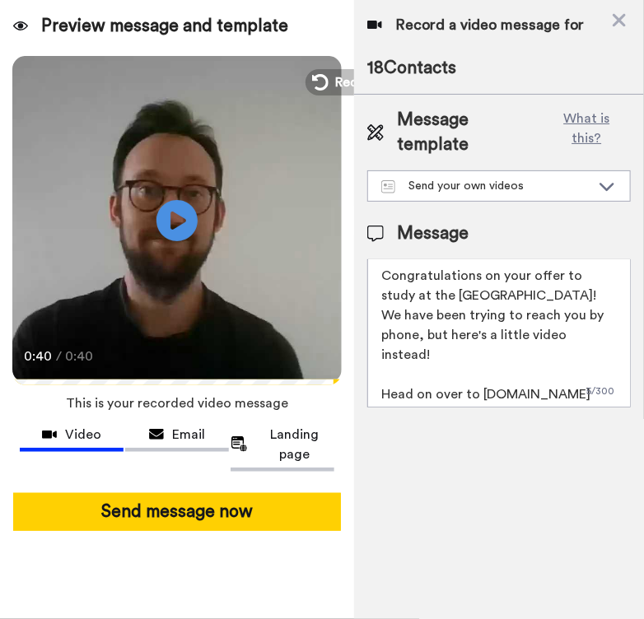
scroll to position [142, 0]
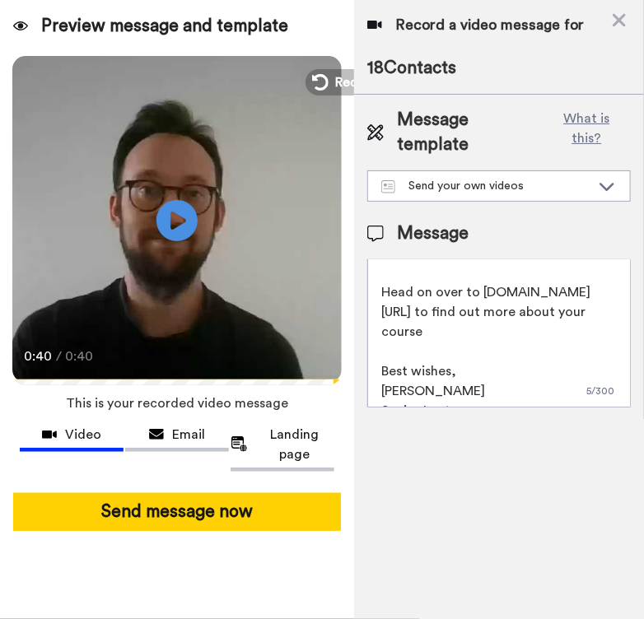
click at [601, 290] on textarea "Hi {first_name|there}, Congratulations on your offer to study at the University…" at bounding box center [498, 333] width 263 height 148
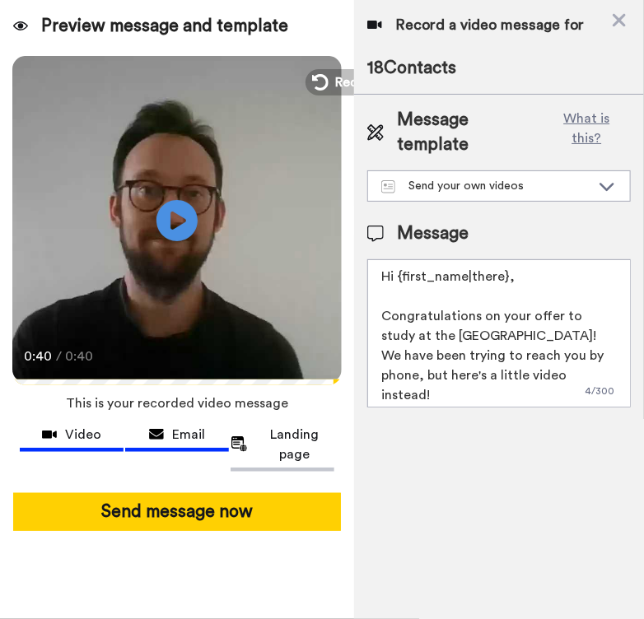
type textarea "Hi {first_name|there}, Congratulations on your offer to study at the University…"
click at [198, 426] on span "Email" at bounding box center [188, 435] width 33 height 20
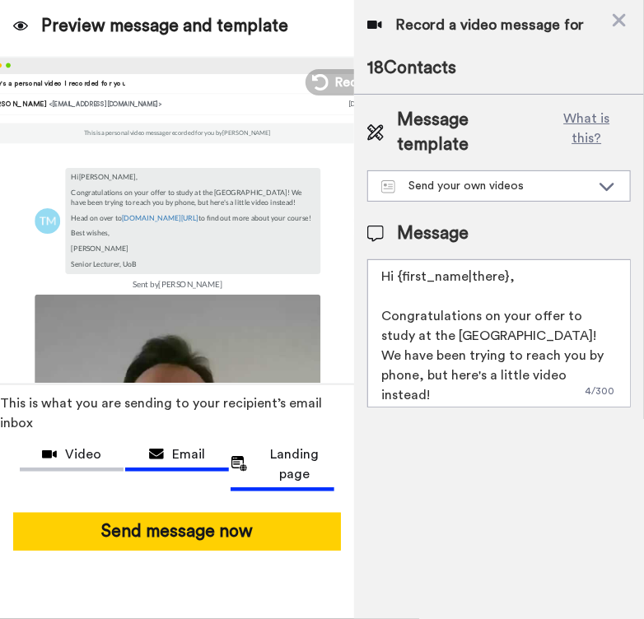
click at [303, 444] on span "Landing page" at bounding box center [294, 464] width 79 height 40
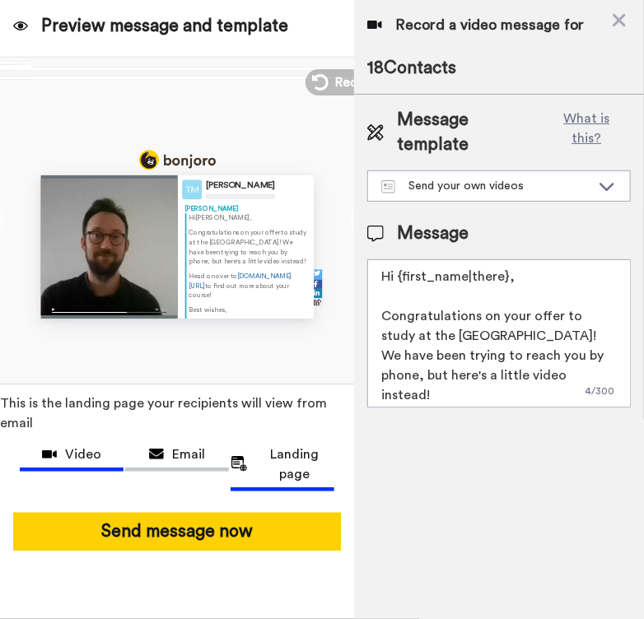
click at [79, 444] on span "Video" at bounding box center [83, 454] width 36 height 20
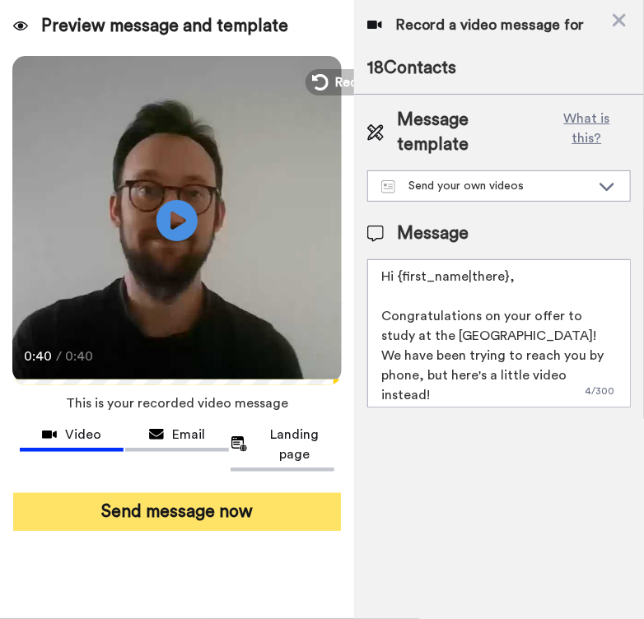
click at [174, 495] on button "Send message now" at bounding box center [177, 512] width 328 height 38
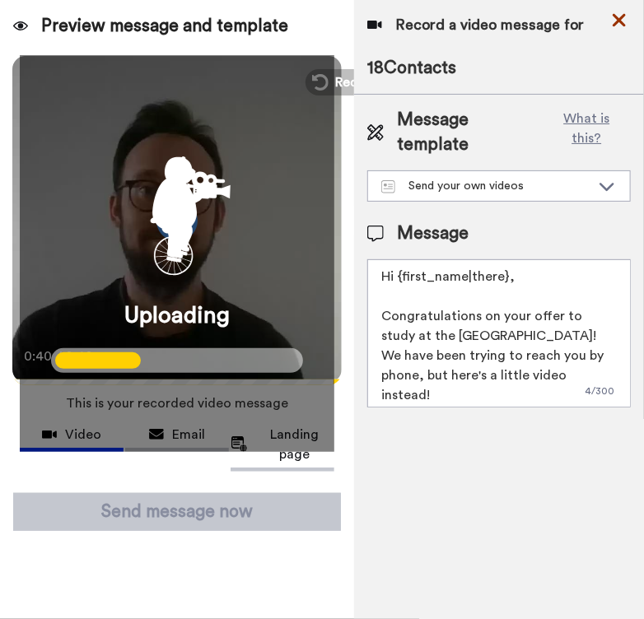
click at [626, 17] on icon at bounding box center [619, 20] width 16 height 21
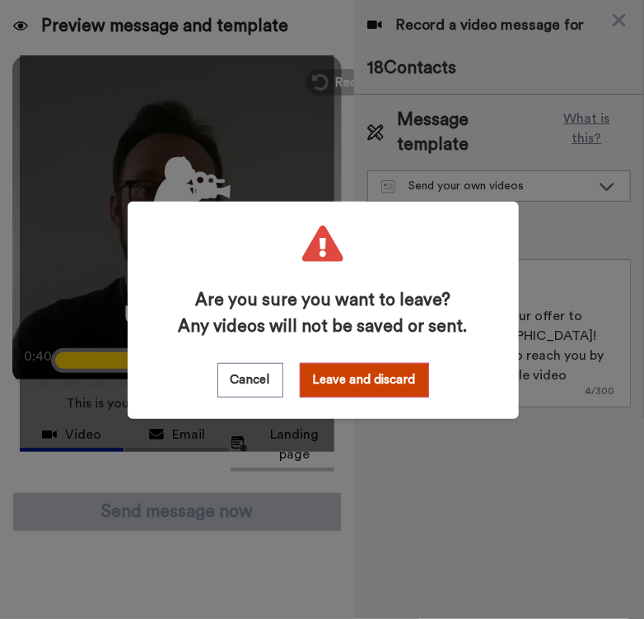
click at [548, 328] on div "Are you sure you want to leave? Any videos will not be saved or sent. Cancel Le…" at bounding box center [322, 309] width 644 height 619
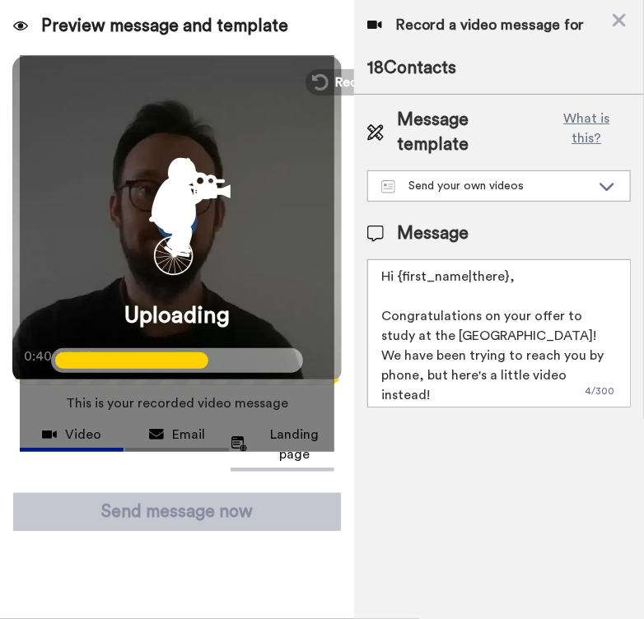
click at [477, 324] on textarea "Hi {first_name|there}, Congratulations on your offer to study at the University…" at bounding box center [498, 333] width 263 height 148
click at [619, 25] on icon at bounding box center [619, 20] width 16 height 21
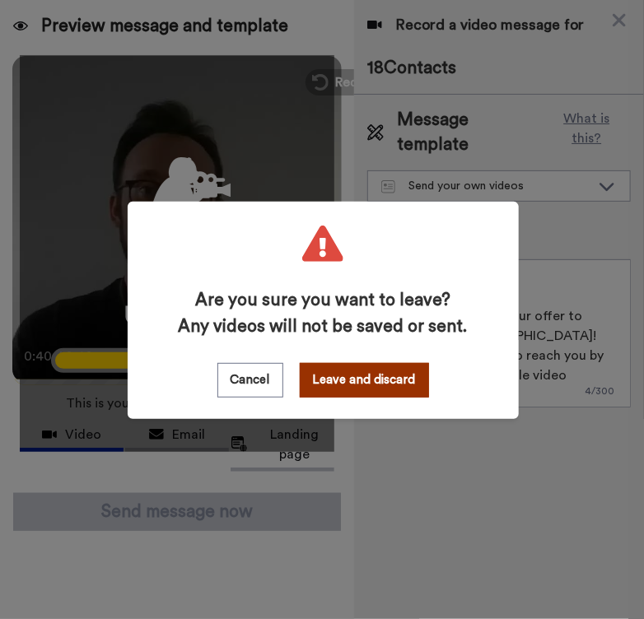
click at [374, 368] on button "Leave and discard" at bounding box center [364, 380] width 129 height 35
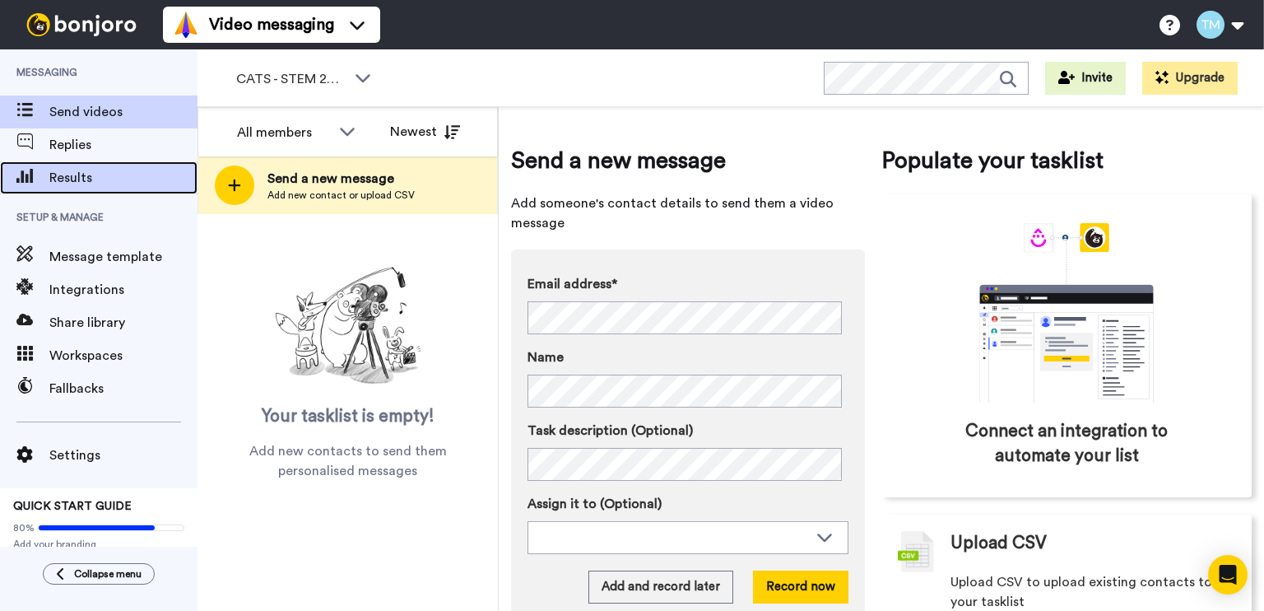
click at [88, 181] on span "Results" at bounding box center [123, 178] width 148 height 20
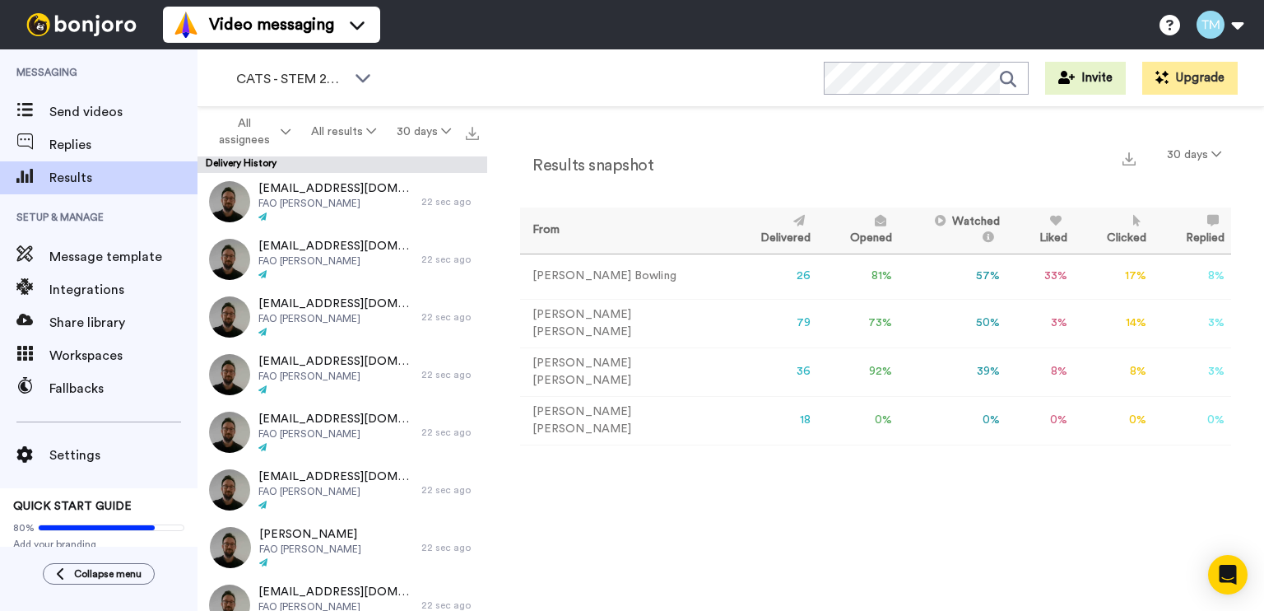
click at [586, 411] on td "[PERSON_NAME]" at bounding box center [623, 420] width 207 height 49
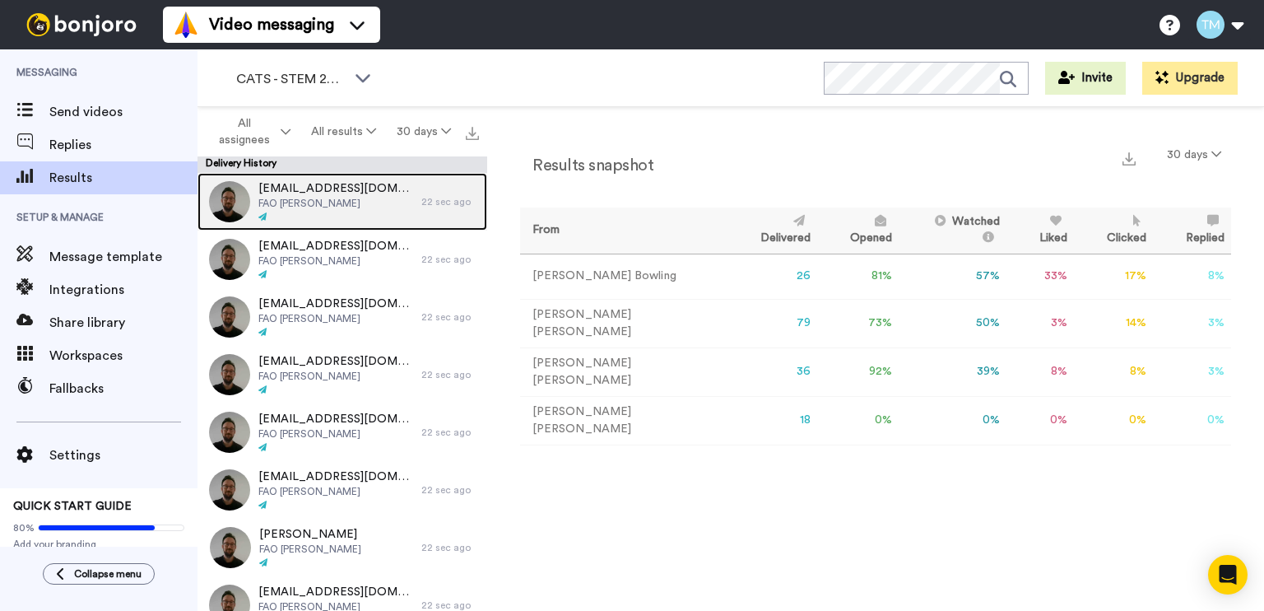
click at [290, 202] on span "FAO Thomas" at bounding box center [335, 203] width 155 height 13
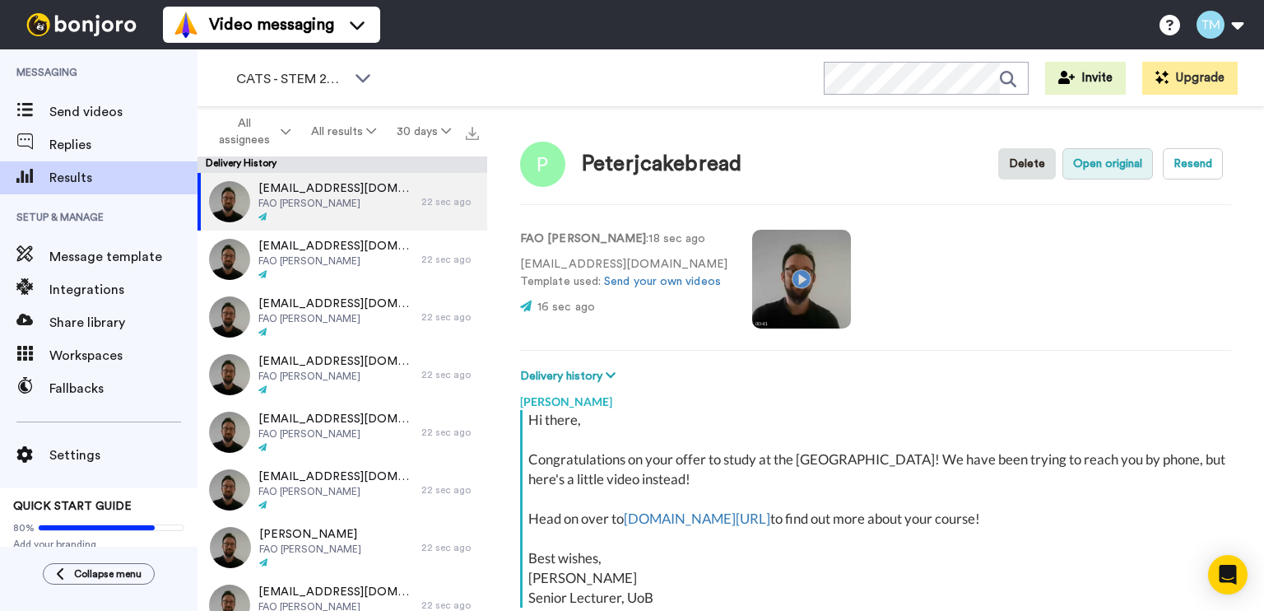
click at [1087, 173] on button "Open original" at bounding box center [1108, 163] width 91 height 31
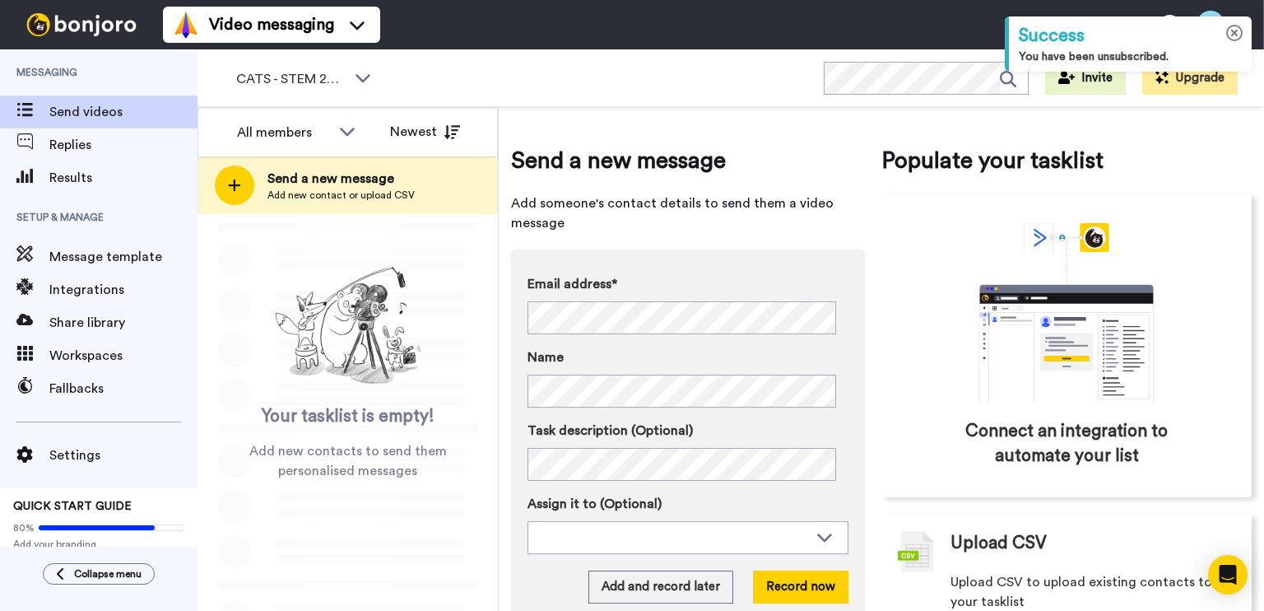
click at [1235, 34] on icon at bounding box center [1234, 33] width 17 height 17
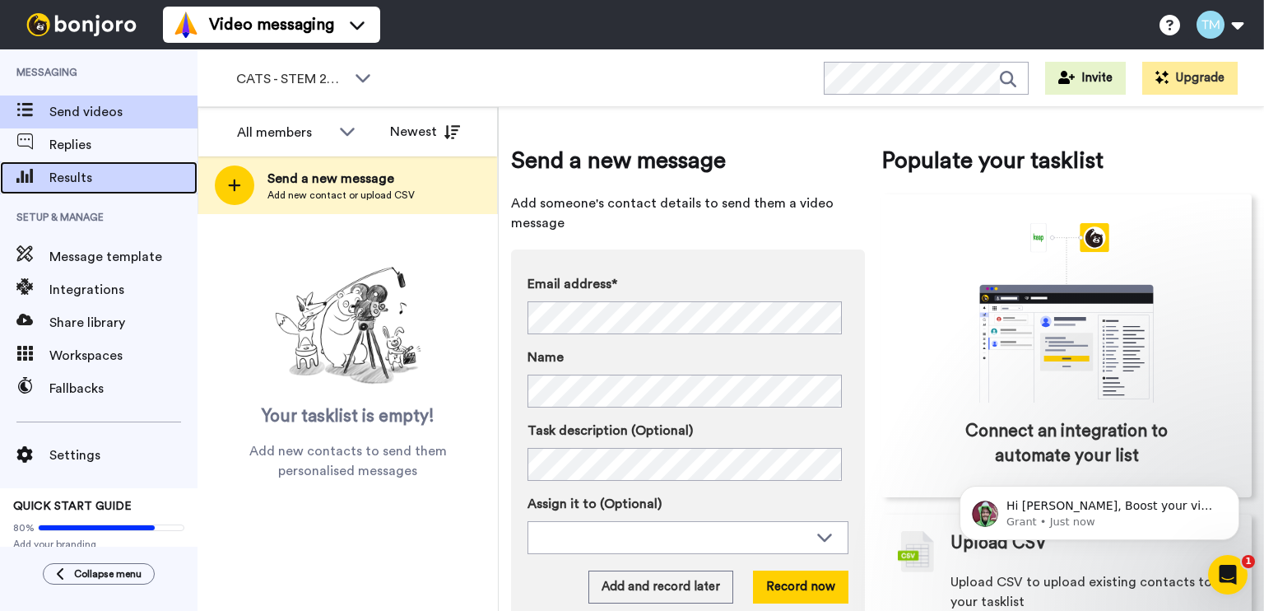
click at [89, 176] on span "Results" at bounding box center [123, 178] width 148 height 20
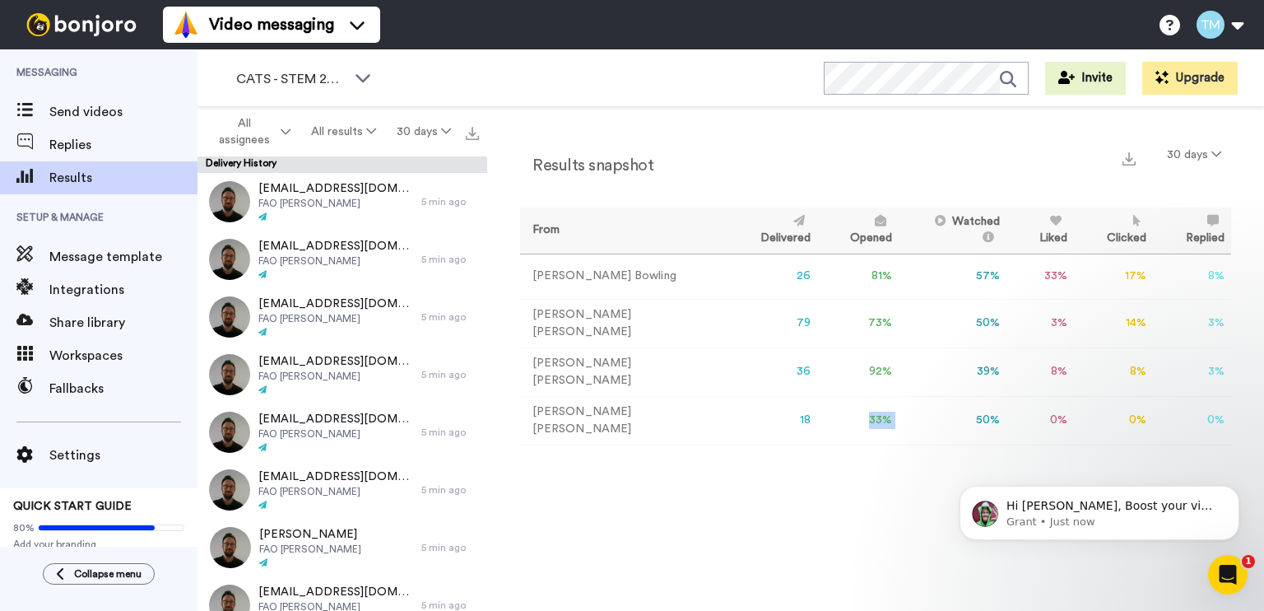
drag, startPoint x: 809, startPoint y: 410, endPoint x: 881, endPoint y: 413, distance: 72.5
click at [881, 413] on tr "[PERSON_NAME] 18 33 % 50 % 0 % 0 % 0 % 0" at bounding box center [875, 420] width 711 height 49
click at [887, 477] on div "Results snapshot 30 days From Delivered Opened Watched Liked Clicked Replied Fa…" at bounding box center [875, 363] width 777 height 512
